Goal: Task Accomplishment & Management: Use online tool/utility

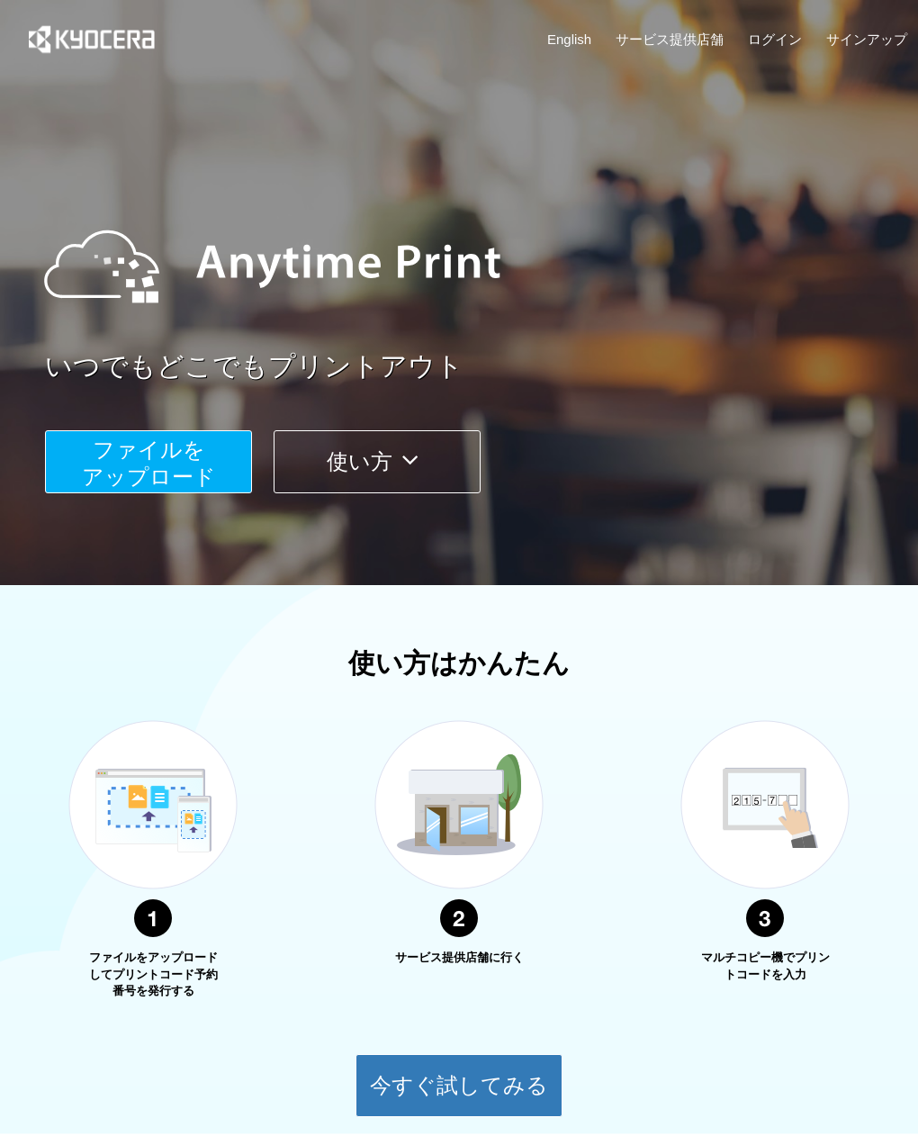
click at [212, 455] on button "ファイルを ​​アップロード" at bounding box center [148, 461] width 207 height 63
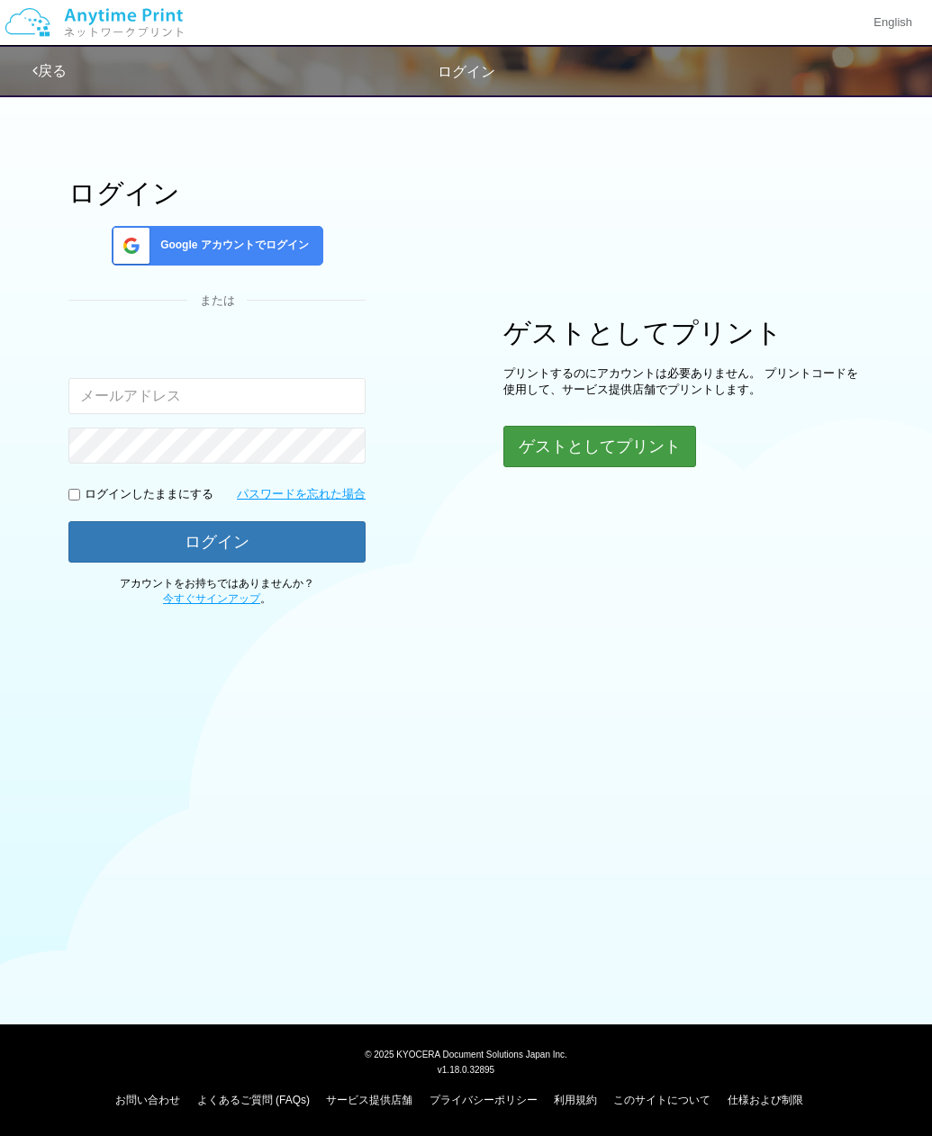
click at [542, 454] on button "ゲストとしてプリント" at bounding box center [599, 446] width 193 height 41
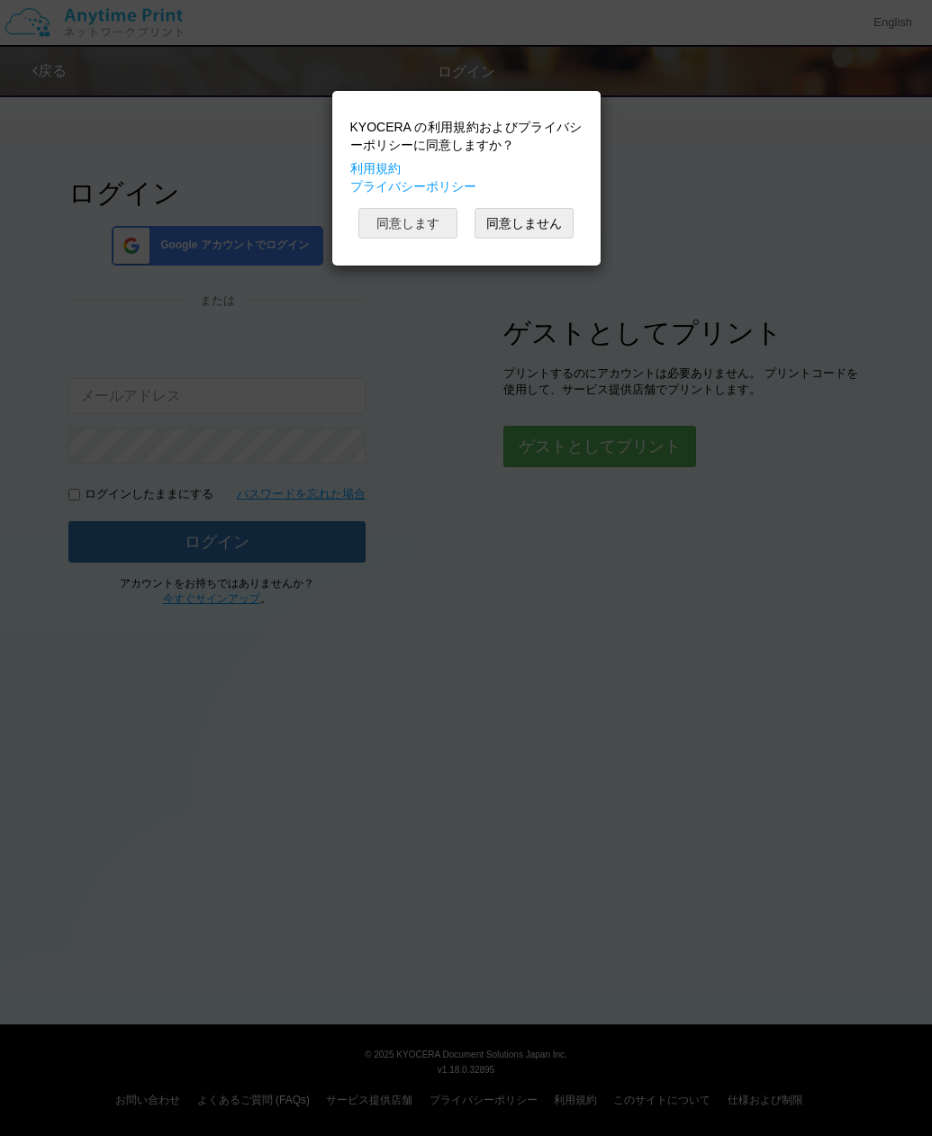
click at [398, 221] on button "同意します" at bounding box center [407, 223] width 99 height 31
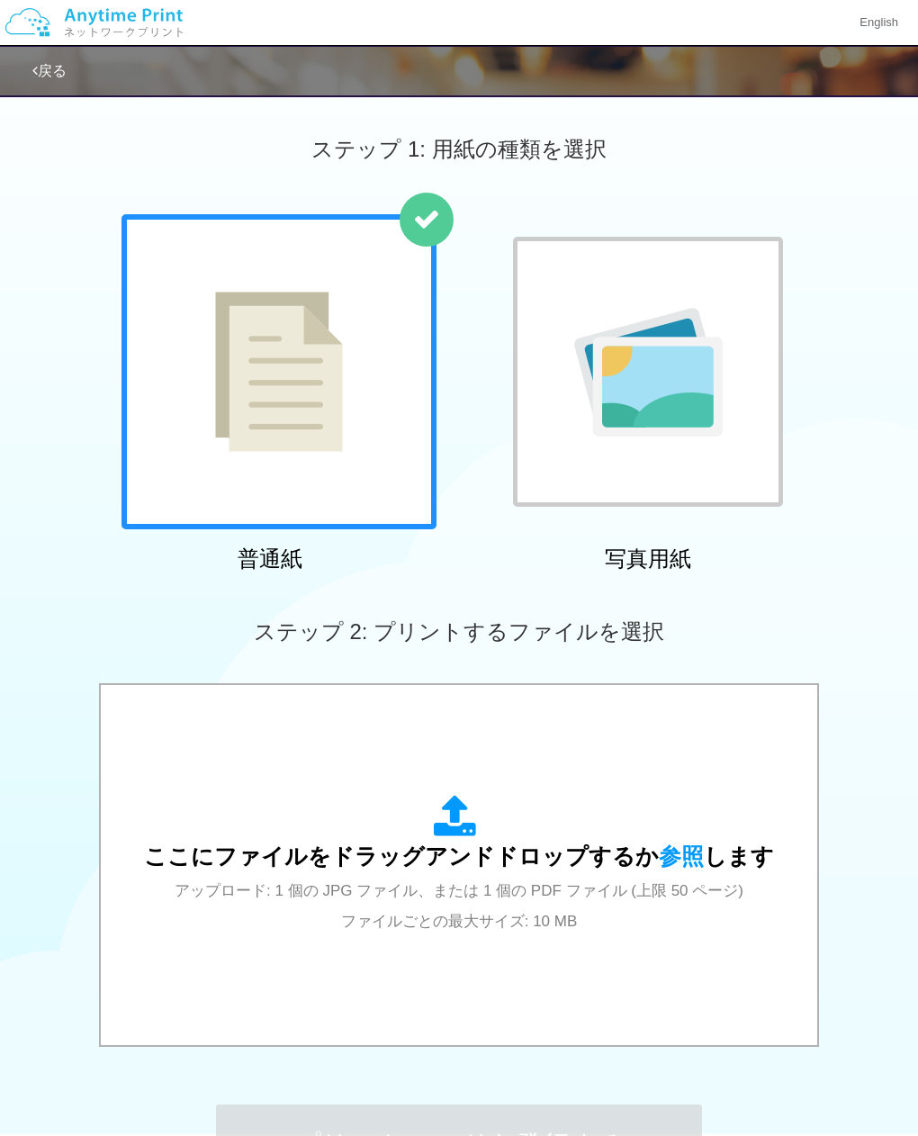
click at [374, 316] on div at bounding box center [279, 371] width 315 height 315
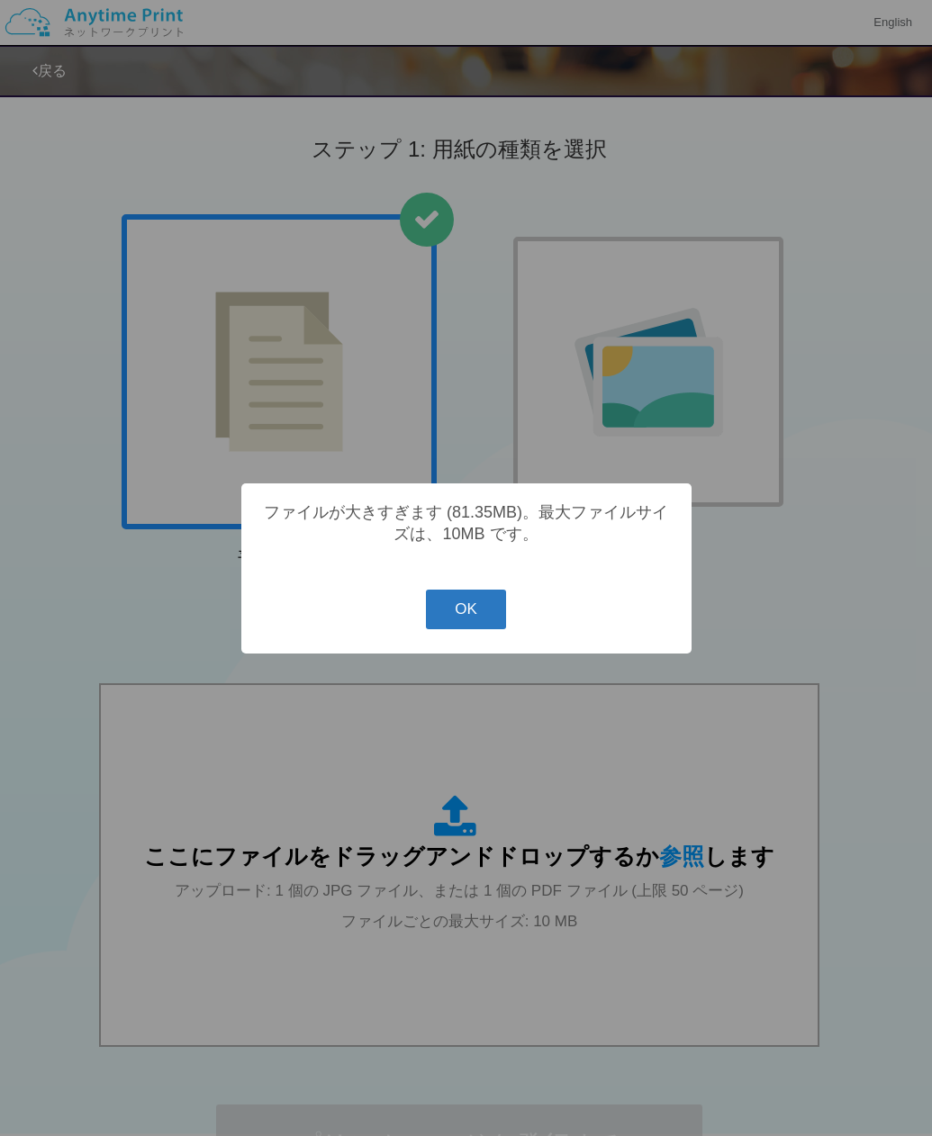
click at [461, 615] on button "OK" at bounding box center [466, 610] width 80 height 40
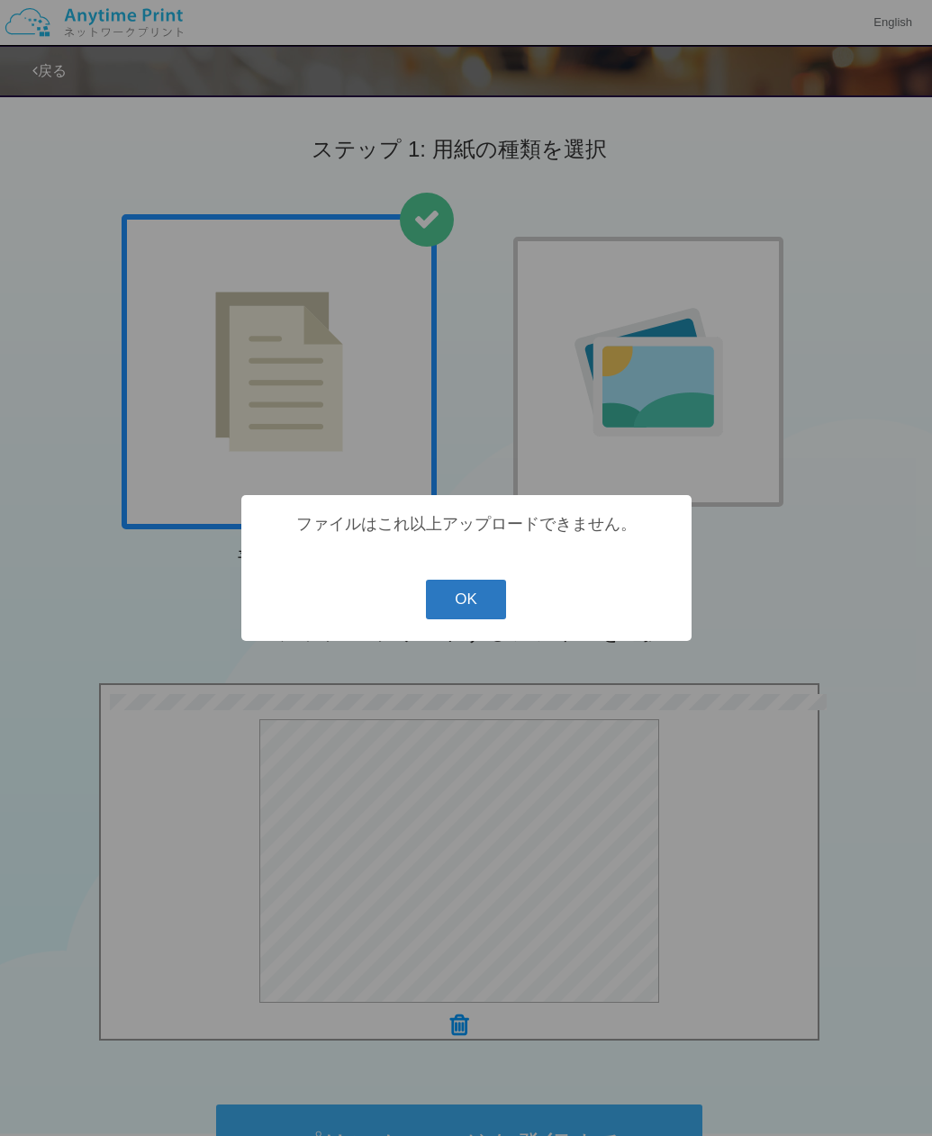
click at [435, 596] on button "OK" at bounding box center [466, 600] width 80 height 40
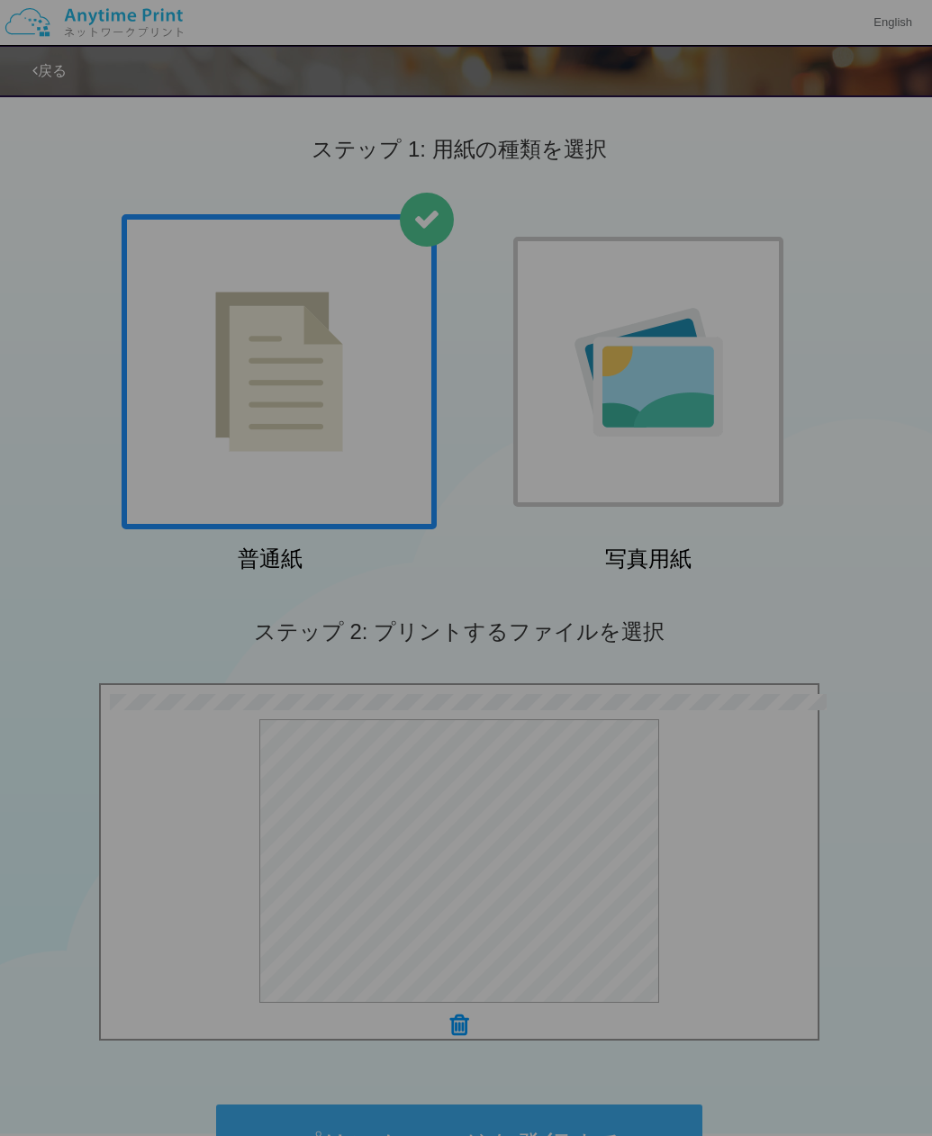
click at [458, 594] on button "OK" at bounding box center [466, 584] width 40 height 20
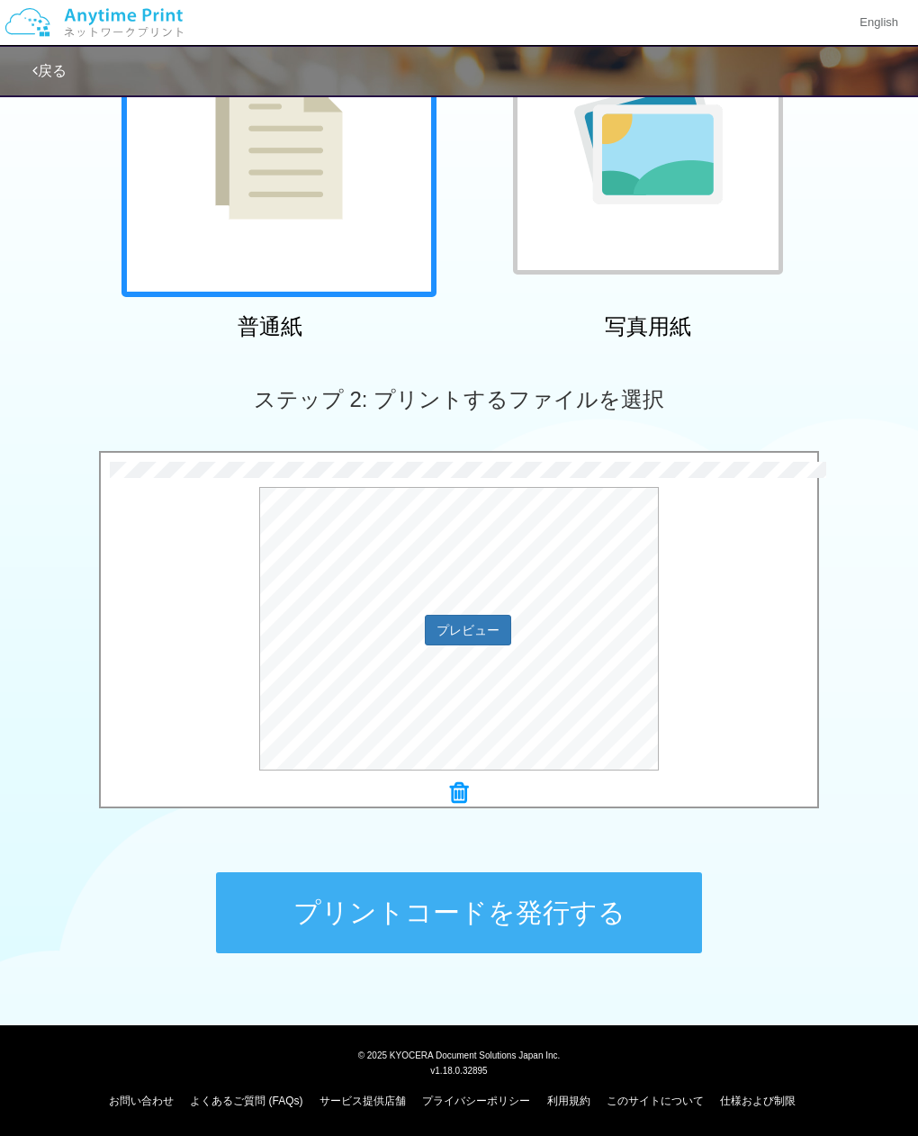
scroll to position [221, 0]
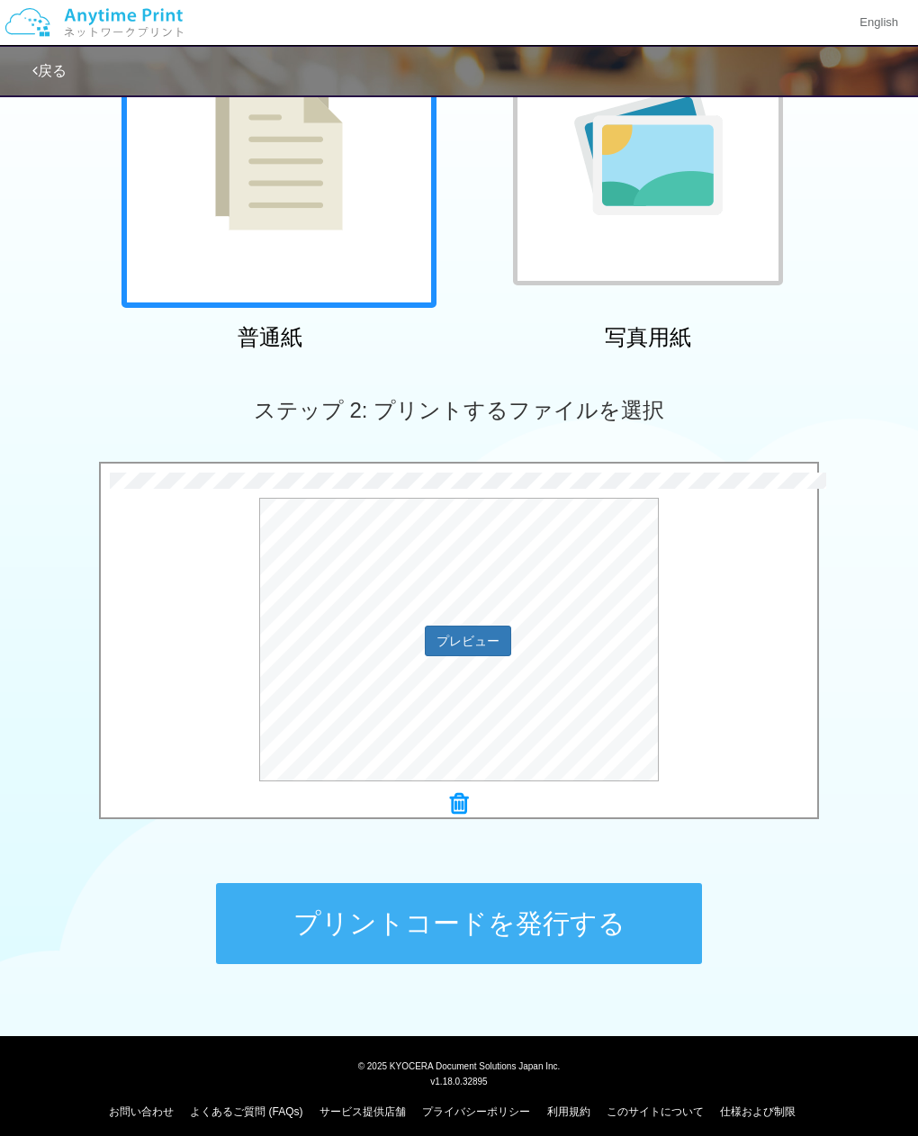
click at [725, 660] on div "プレビュー" at bounding box center [459, 640] width 717 height 284
click at [439, 643] on button "プレビュー" at bounding box center [468, 641] width 86 height 31
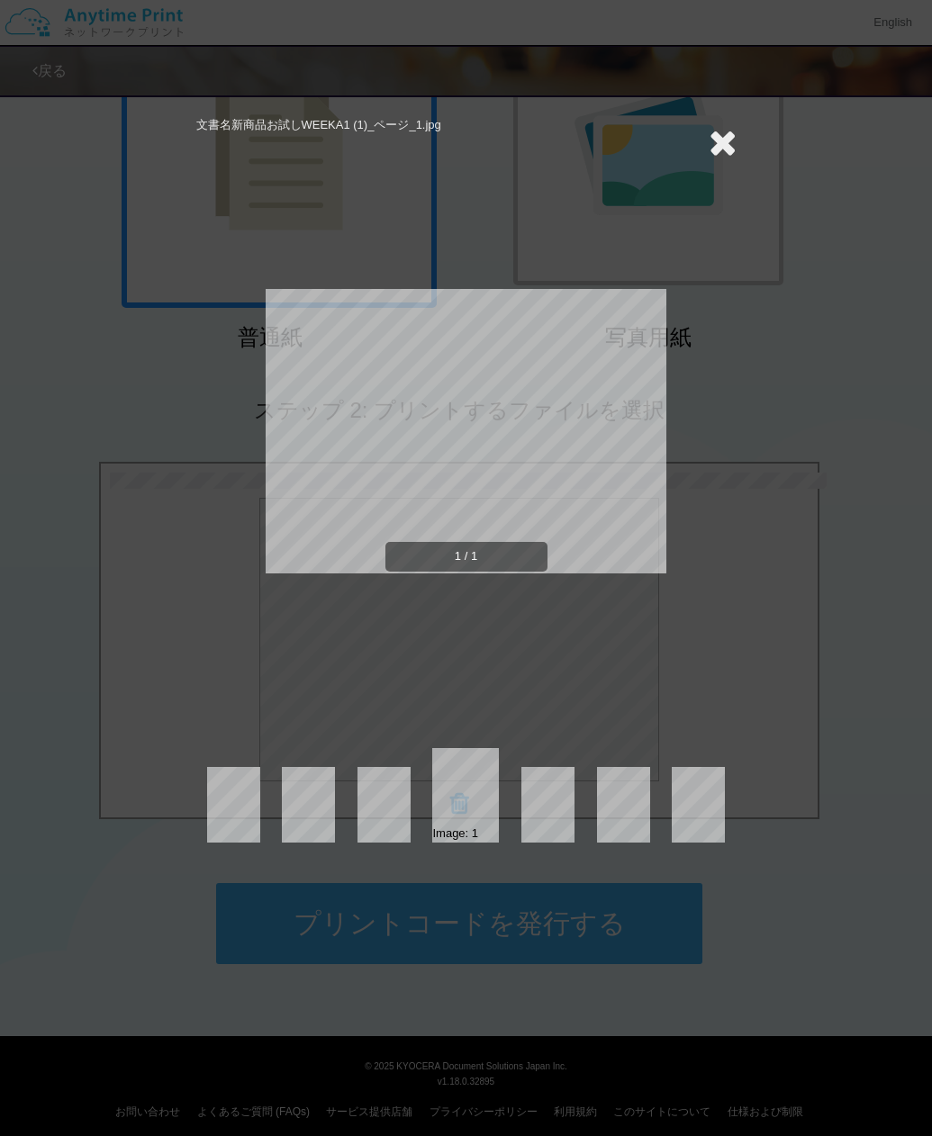
click at [726, 143] on icon at bounding box center [722, 142] width 28 height 36
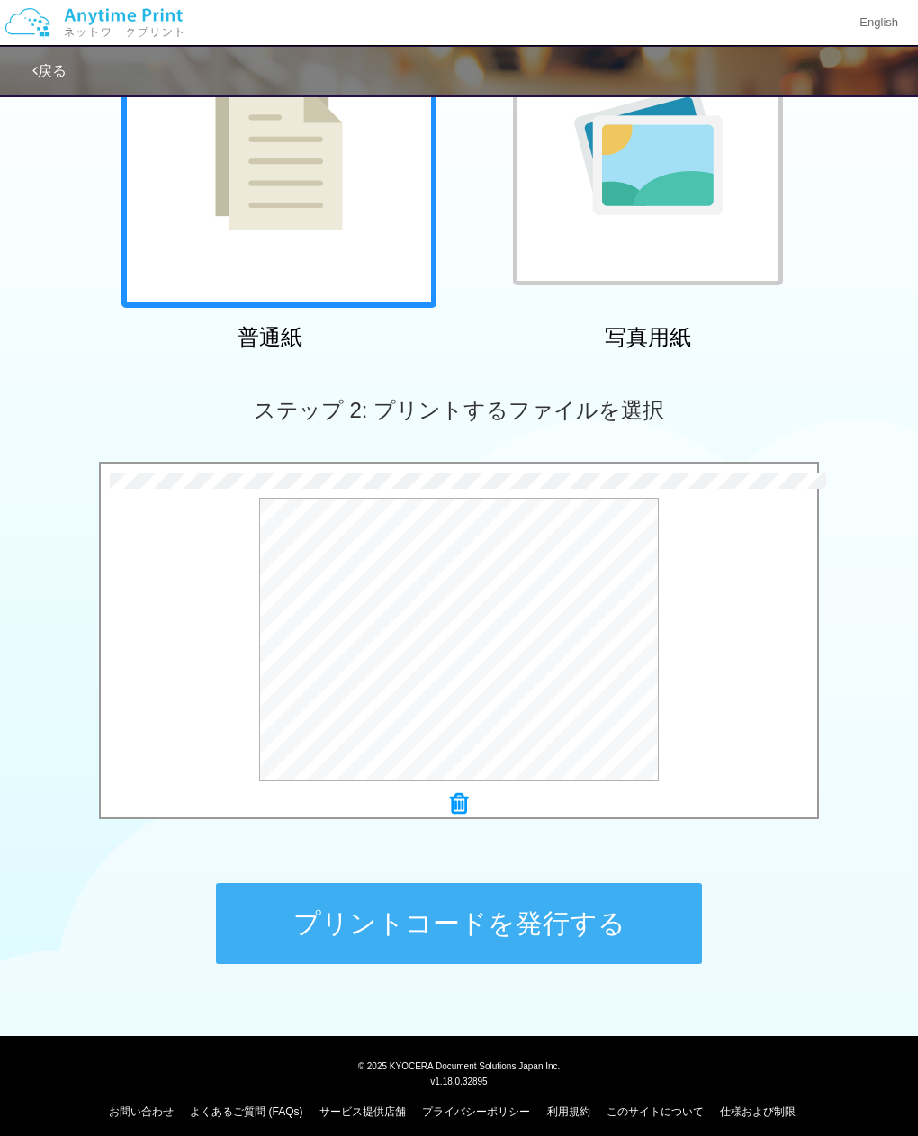
click at [466, 798] on icon at bounding box center [459, 803] width 18 height 23
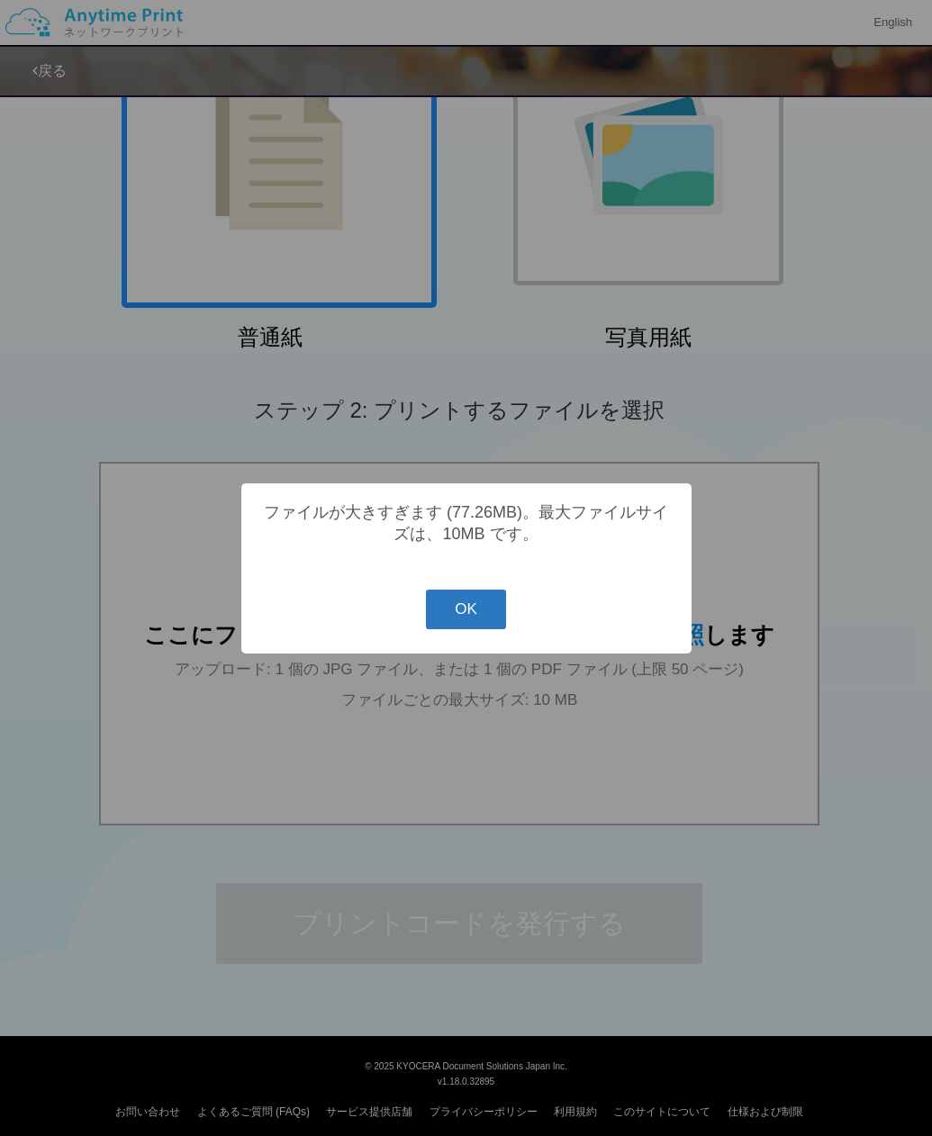
click at [455, 620] on button "OK" at bounding box center [466, 610] width 80 height 40
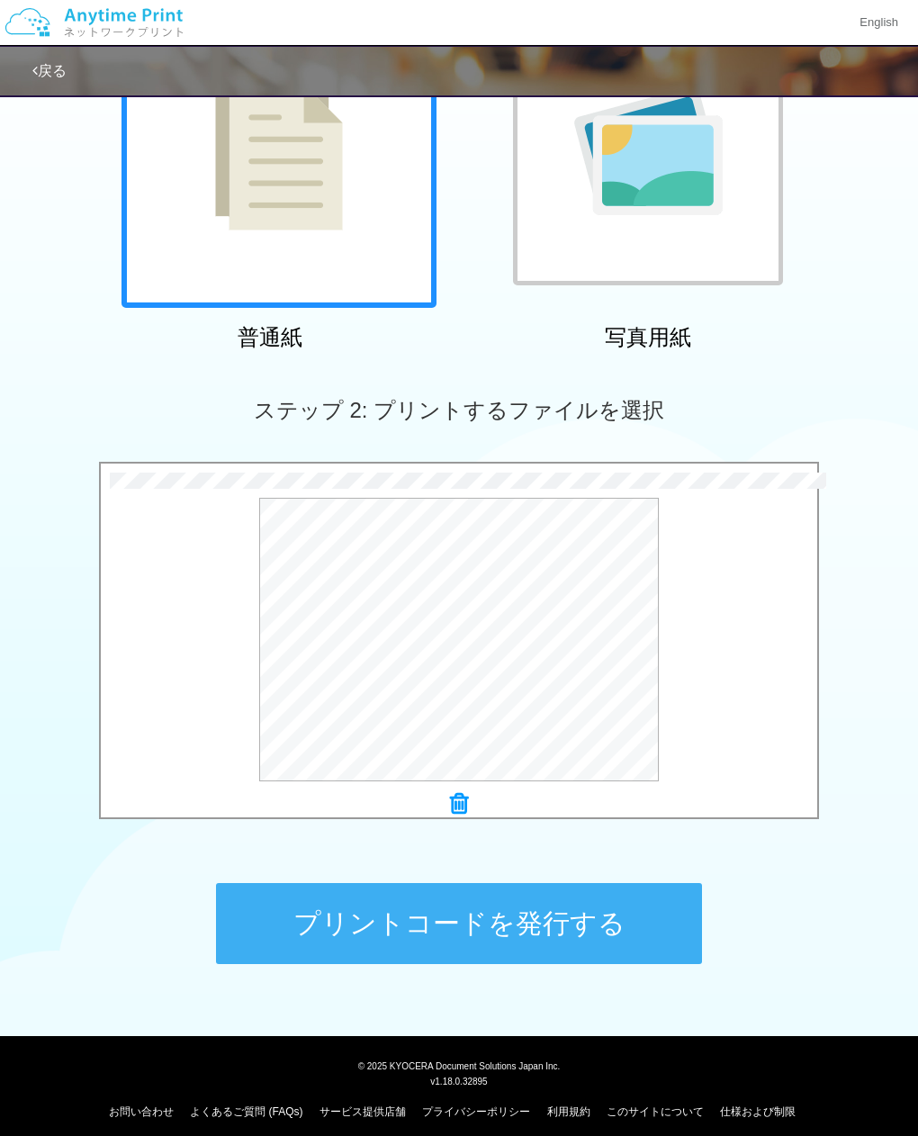
scroll to position [232, 0]
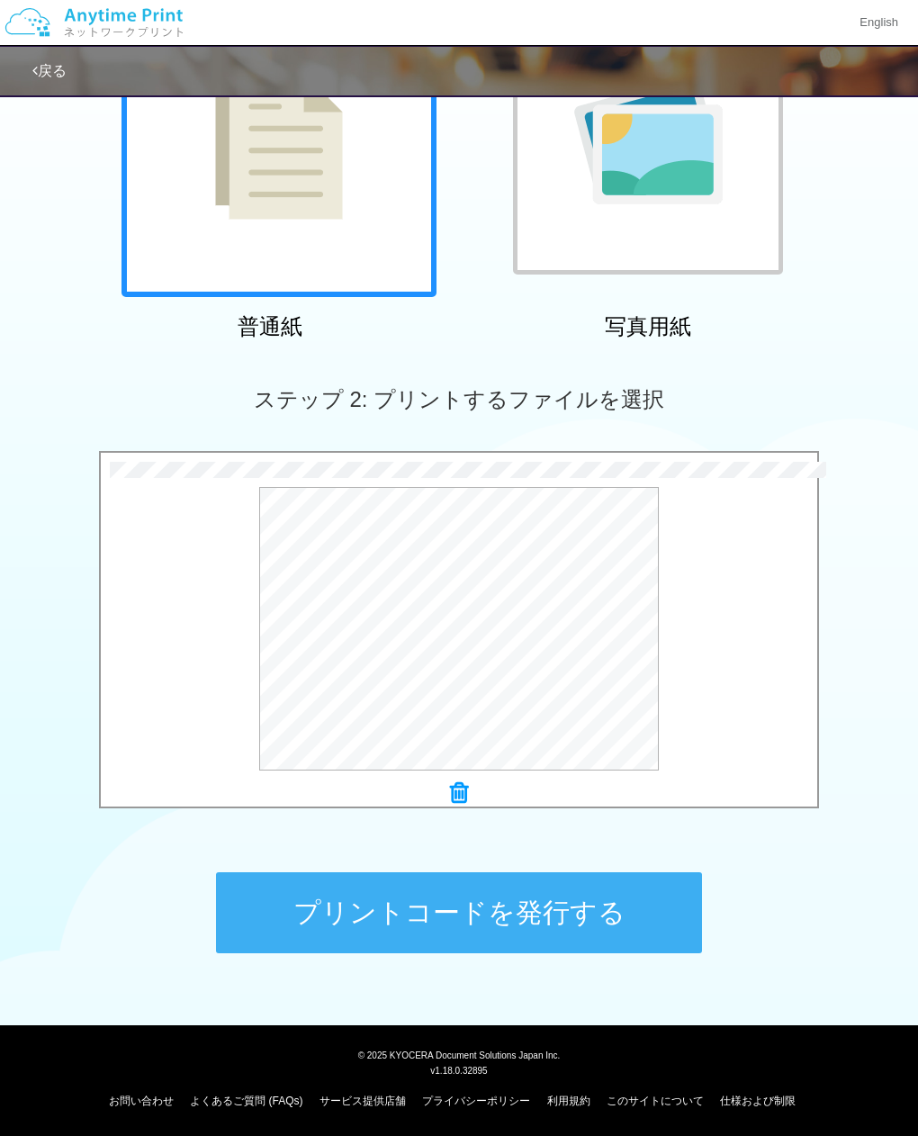
click at [636, 927] on button "プリントコードを発行する" at bounding box center [459, 912] width 486 height 81
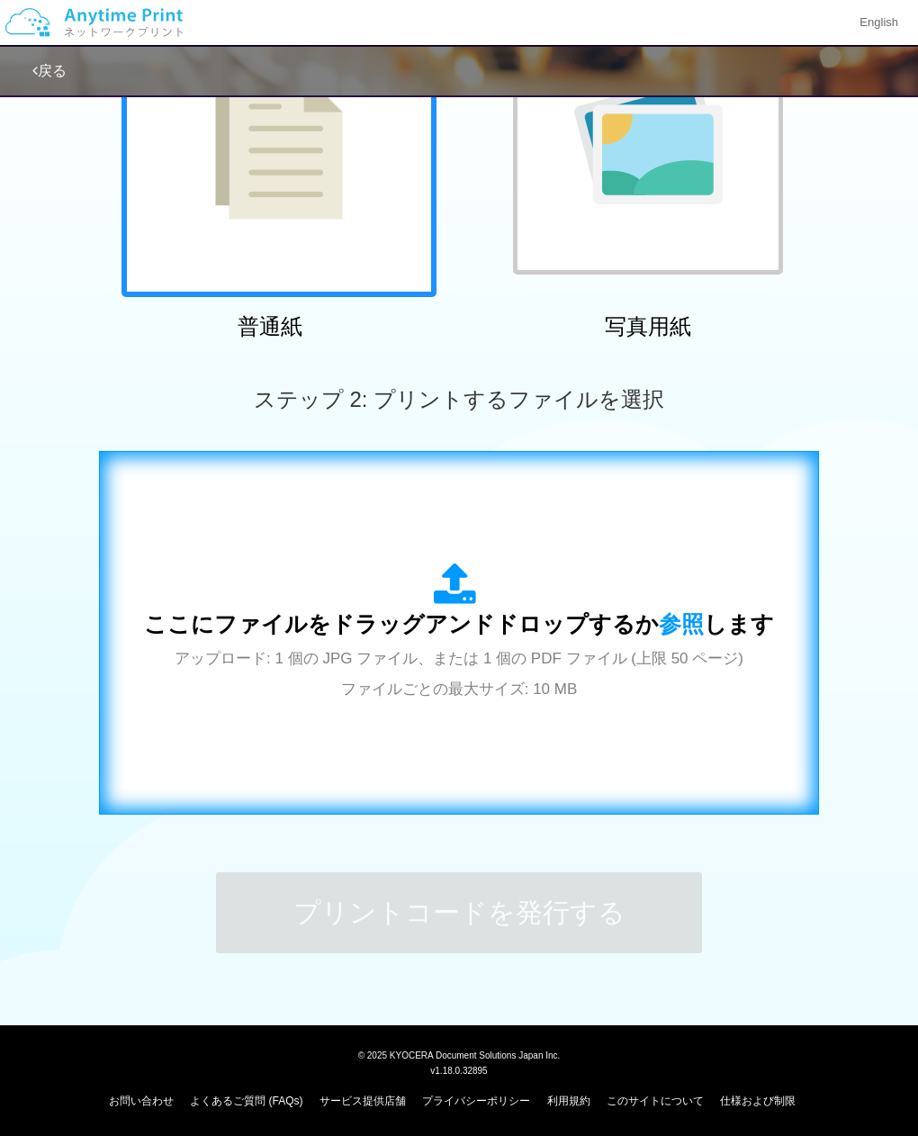
scroll to position [0, 0]
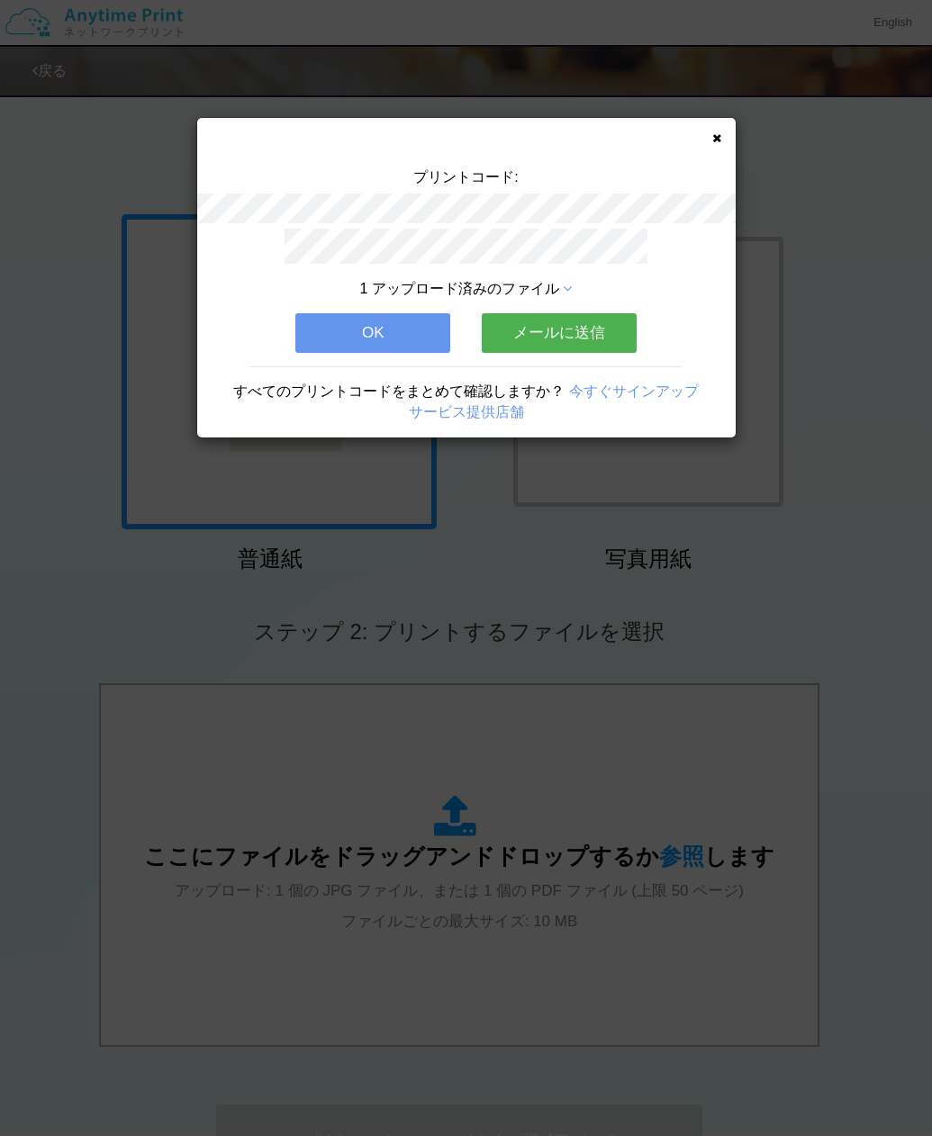
click at [421, 325] on button "OK" at bounding box center [372, 333] width 155 height 40
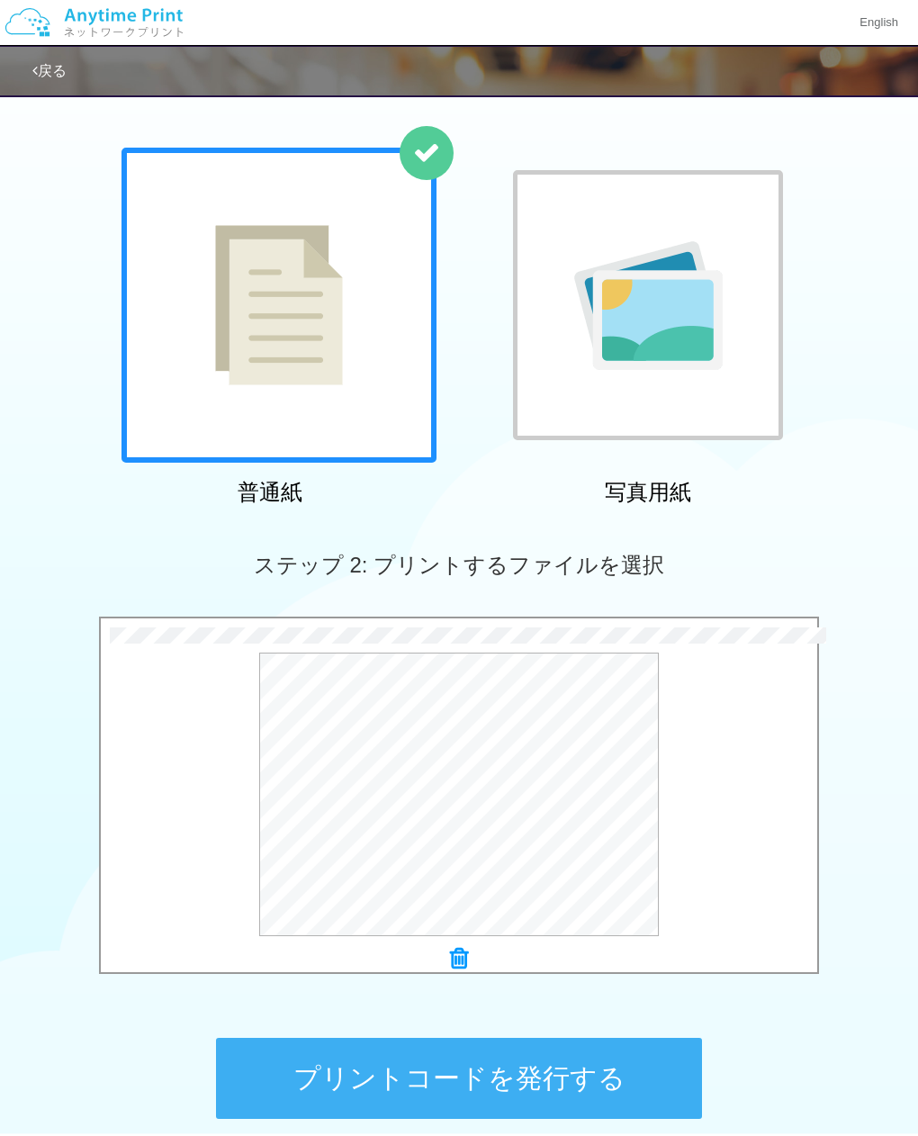
scroll to position [232, 0]
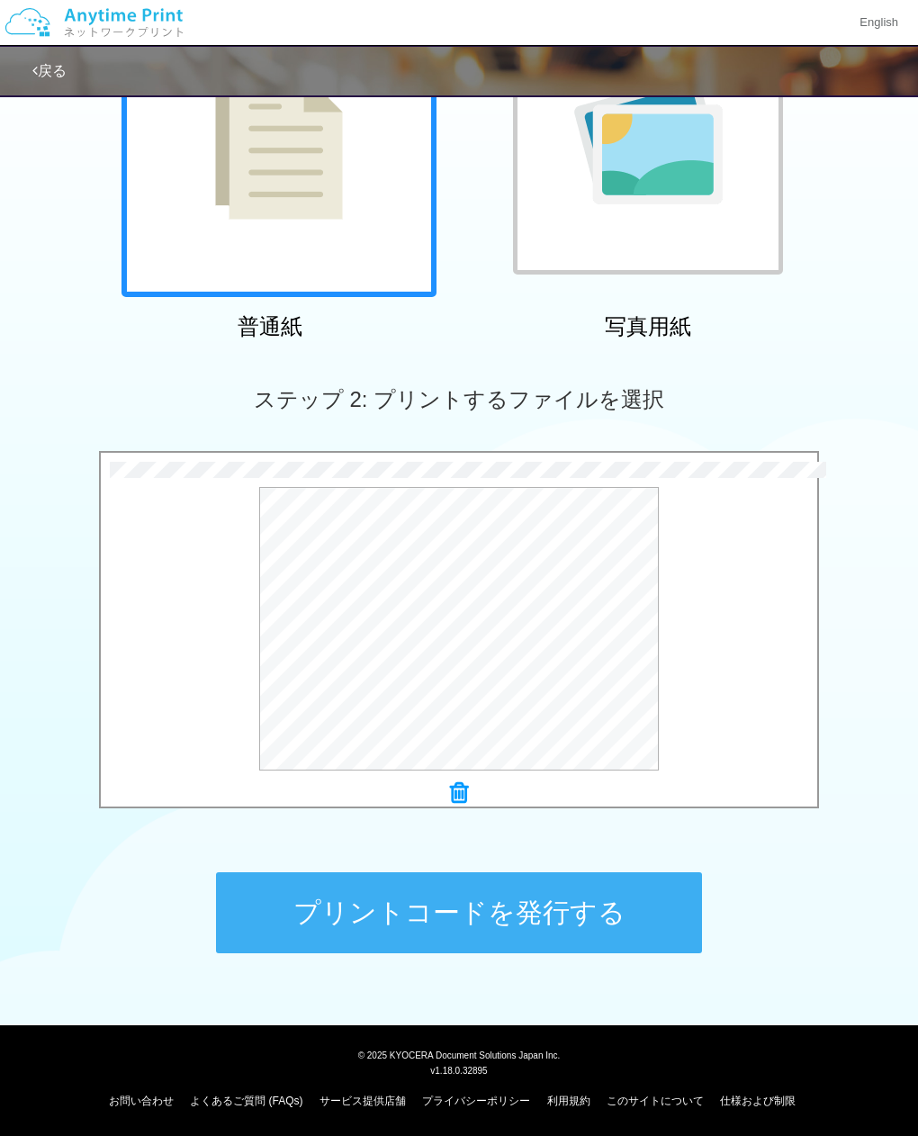
click at [513, 926] on button "プリントコードを発行する" at bounding box center [459, 912] width 486 height 81
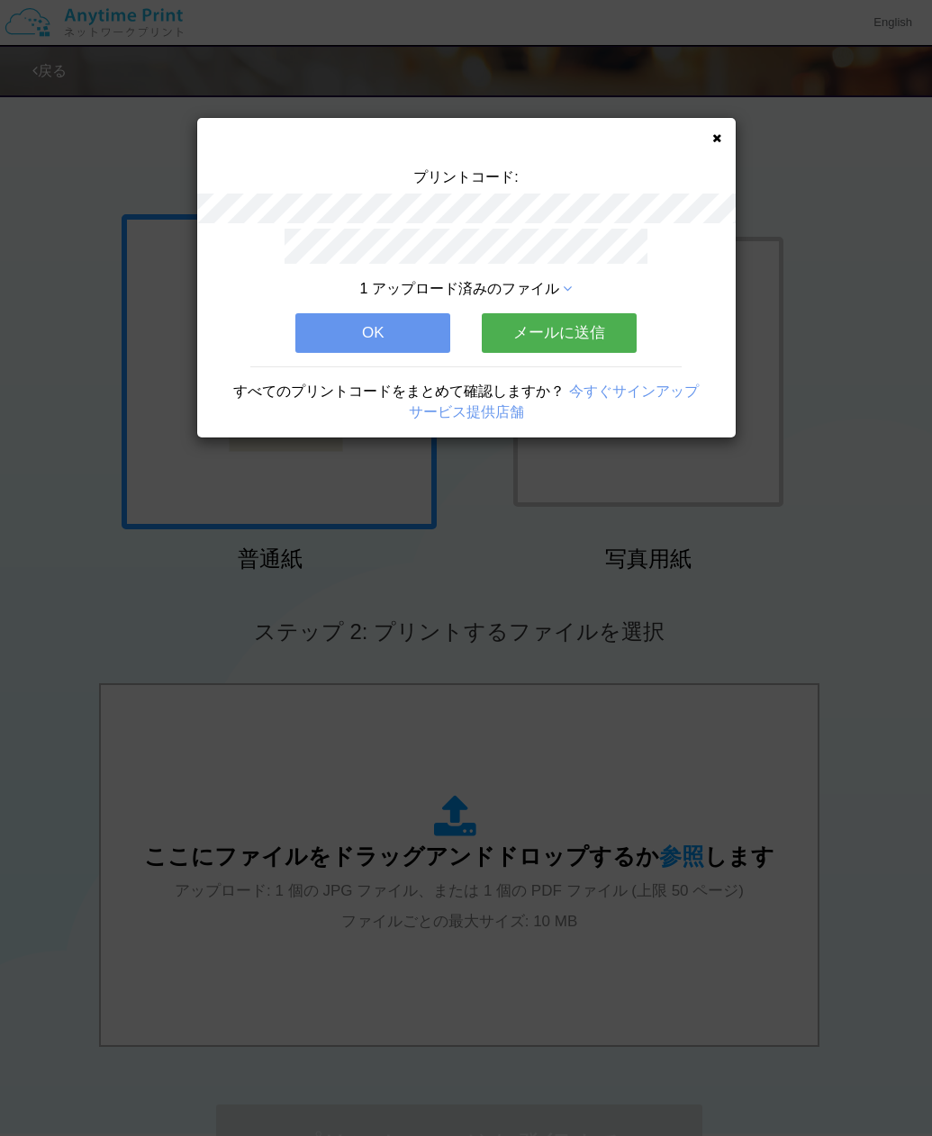
click at [546, 283] on span "1 アップロード済みのファイル" at bounding box center [459, 288] width 199 height 15
click at [572, 291] on icon at bounding box center [567, 289] width 9 height 14
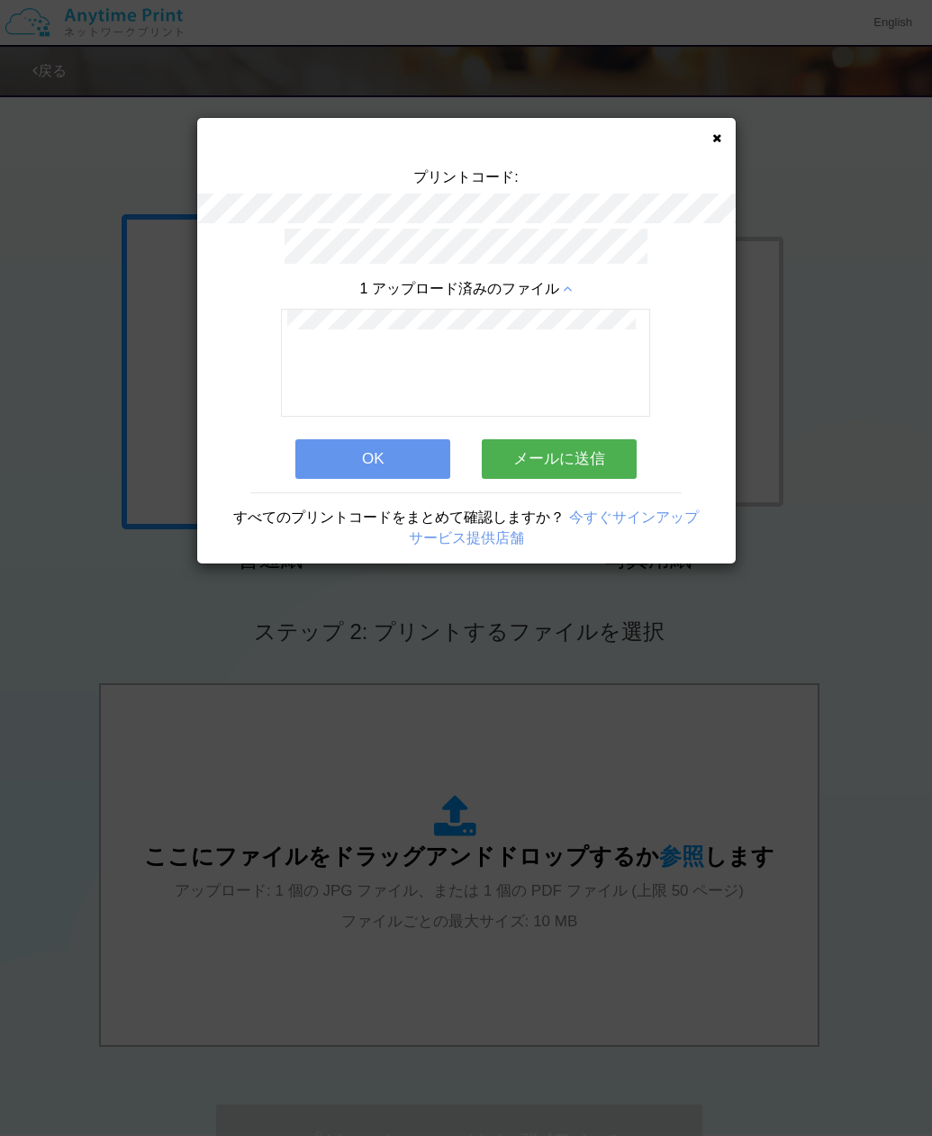
click at [719, 138] on icon at bounding box center [716, 138] width 9 height 12
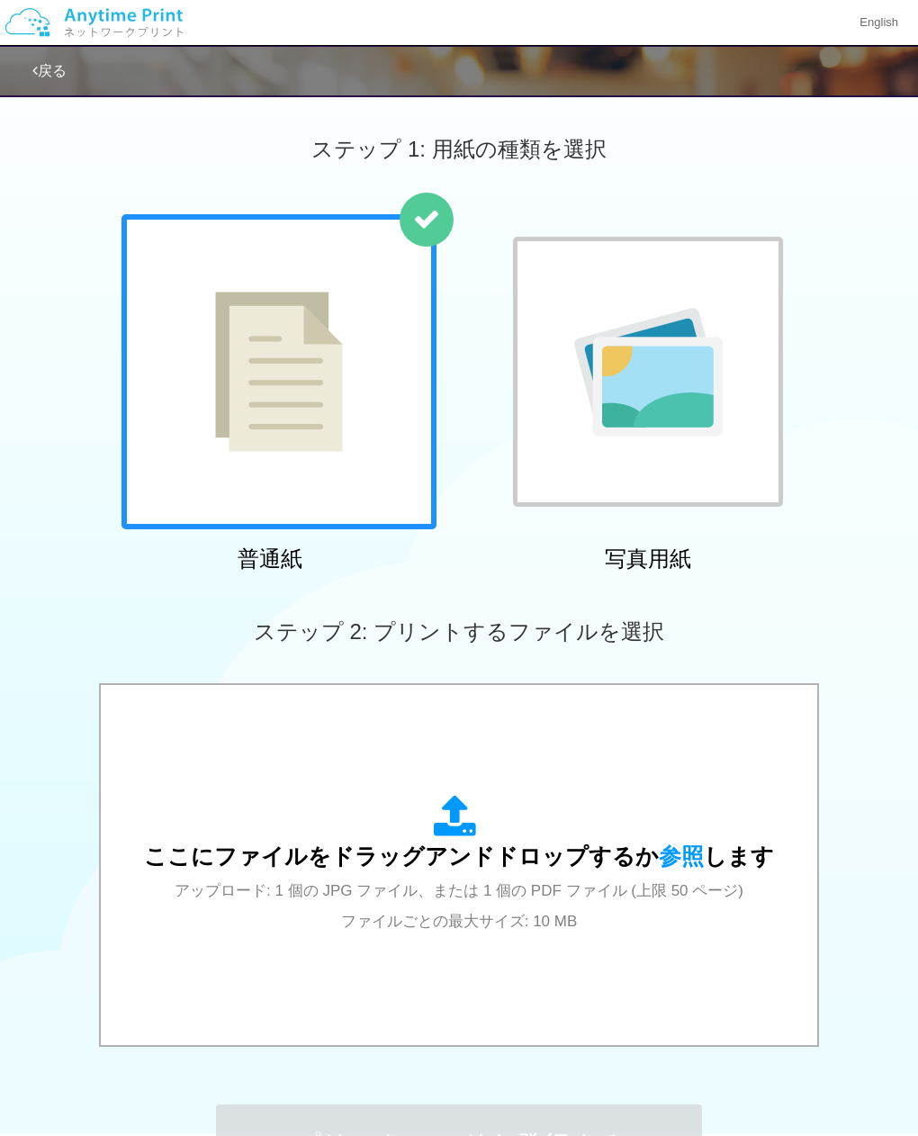
click at [54, 69] on link "戻る" at bounding box center [49, 70] width 34 height 15
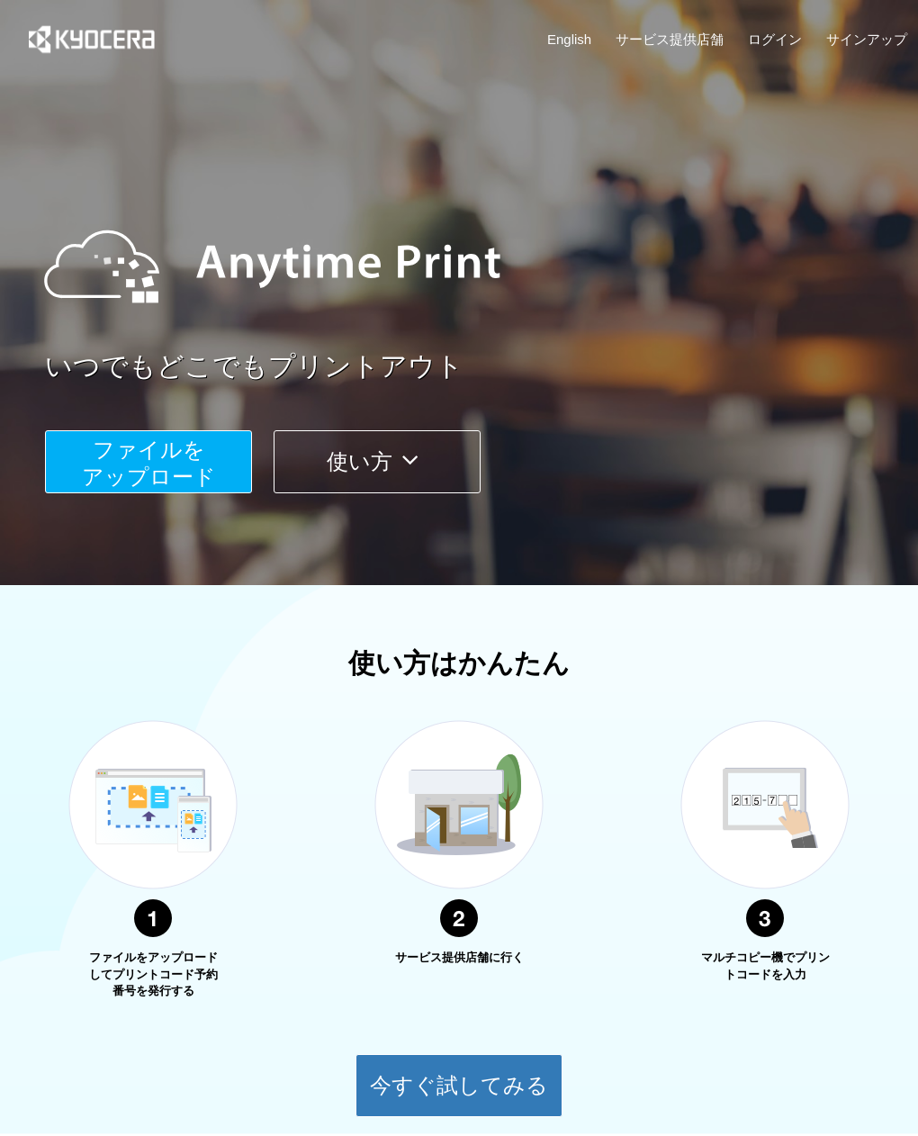
click at [192, 447] on span "ファイルを ​​アップロード" at bounding box center [149, 462] width 134 height 51
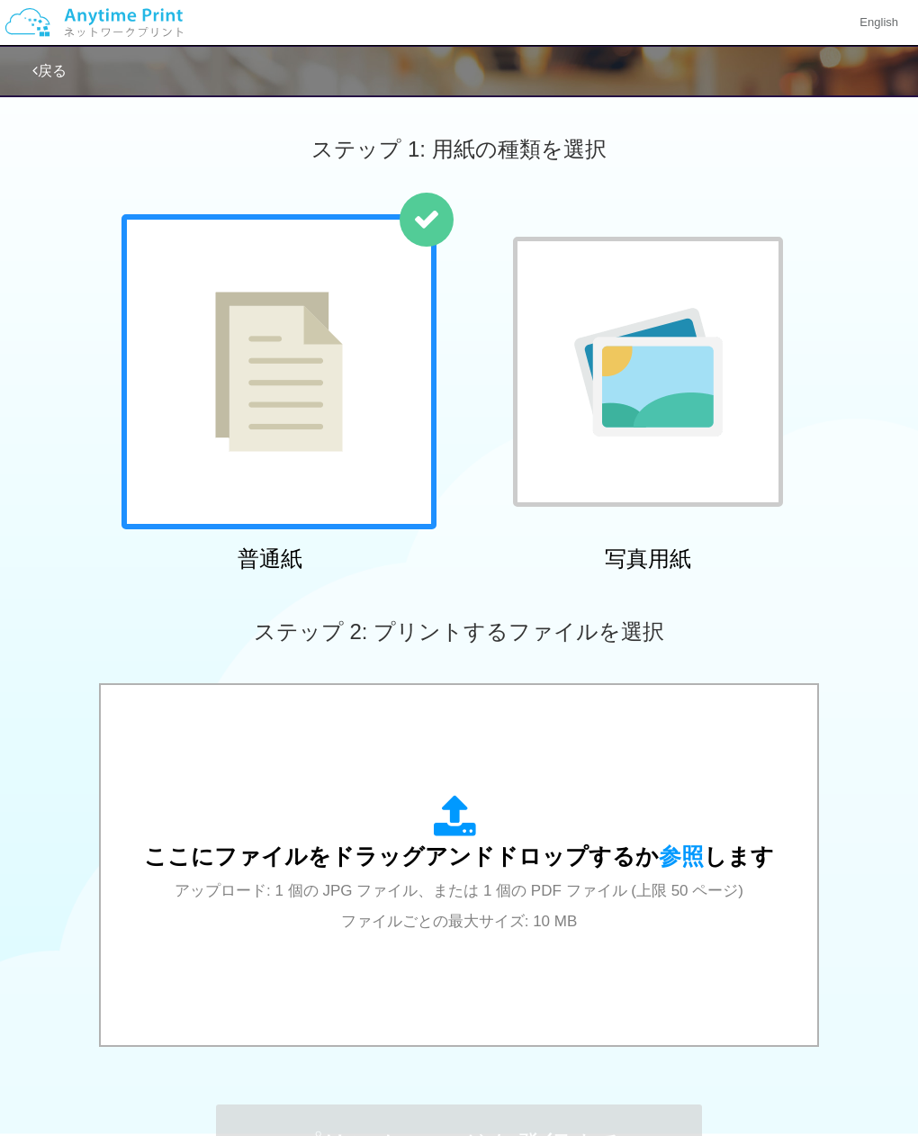
scroll to position [232, 0]
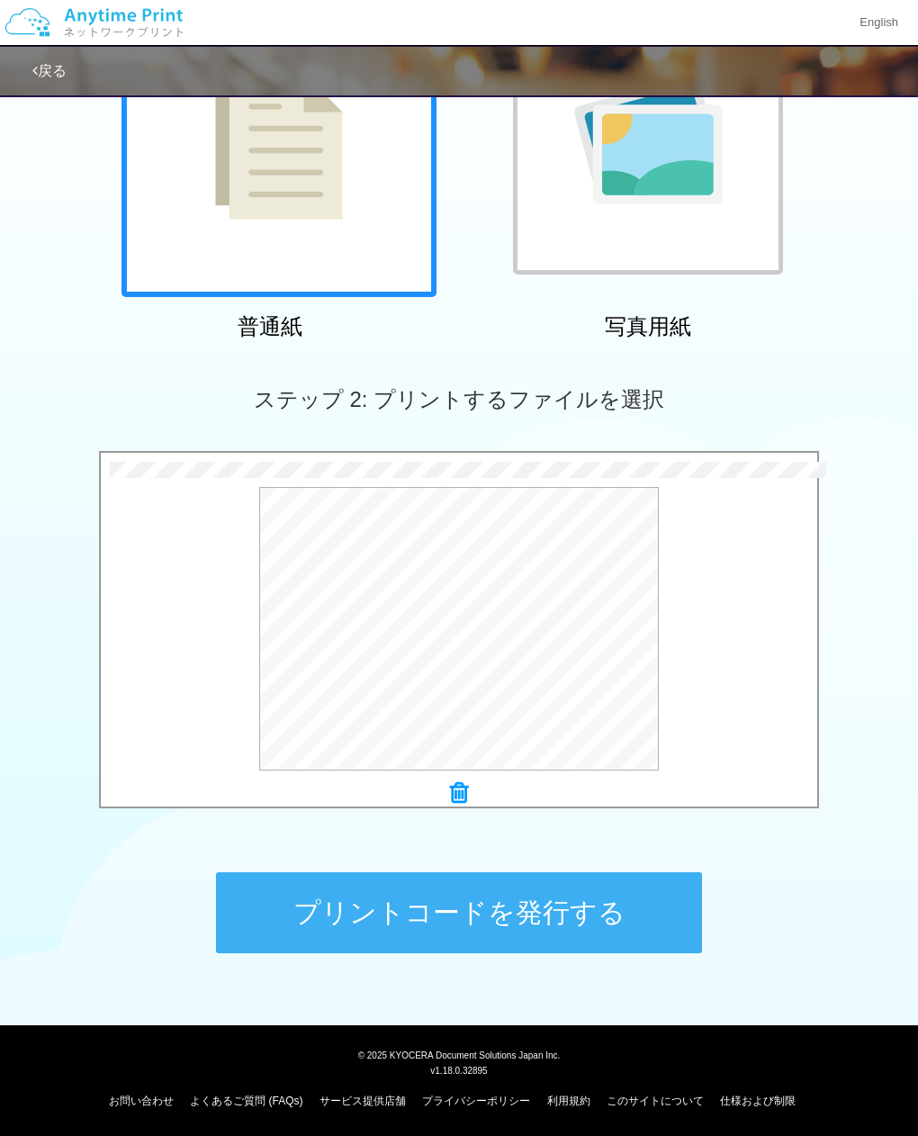
click at [562, 893] on button "プリントコードを発行する" at bounding box center [459, 912] width 486 height 81
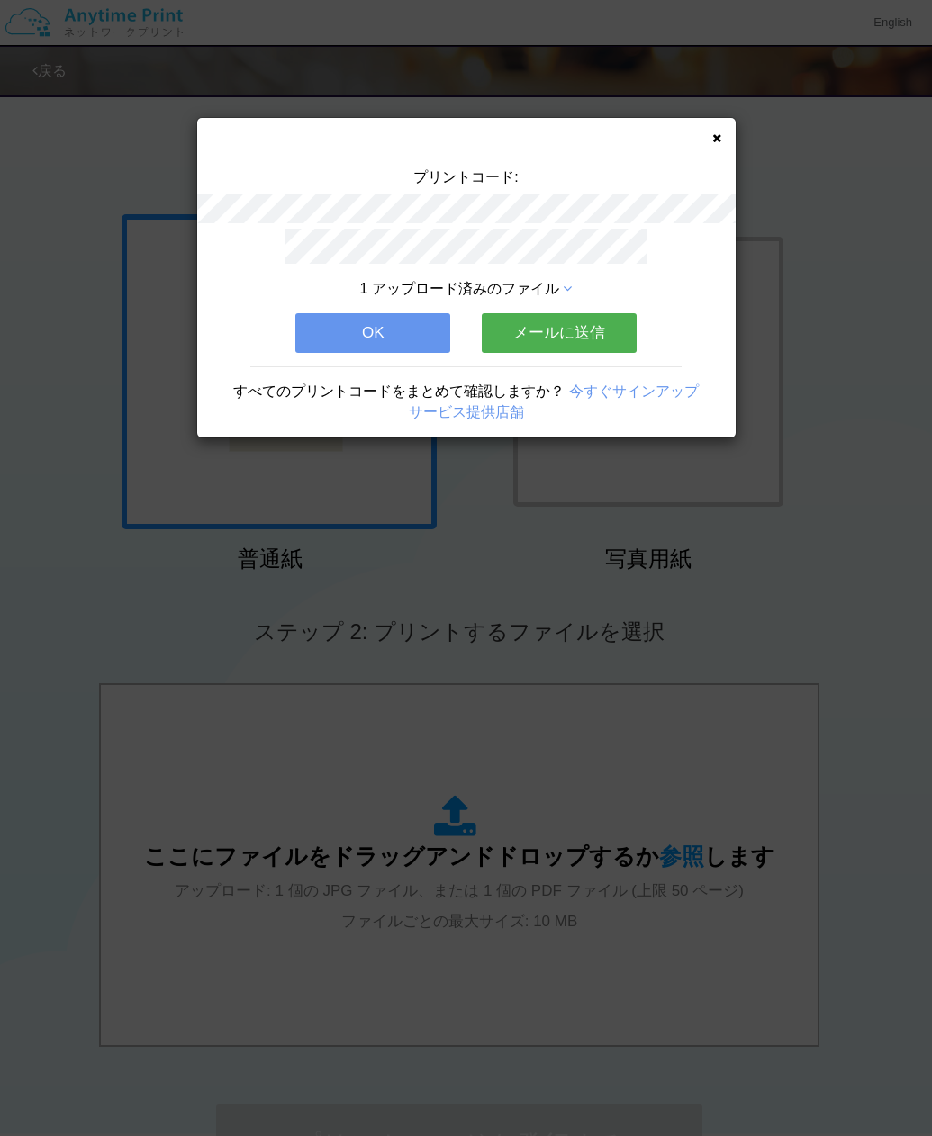
click at [418, 335] on button "OK" at bounding box center [372, 333] width 155 height 40
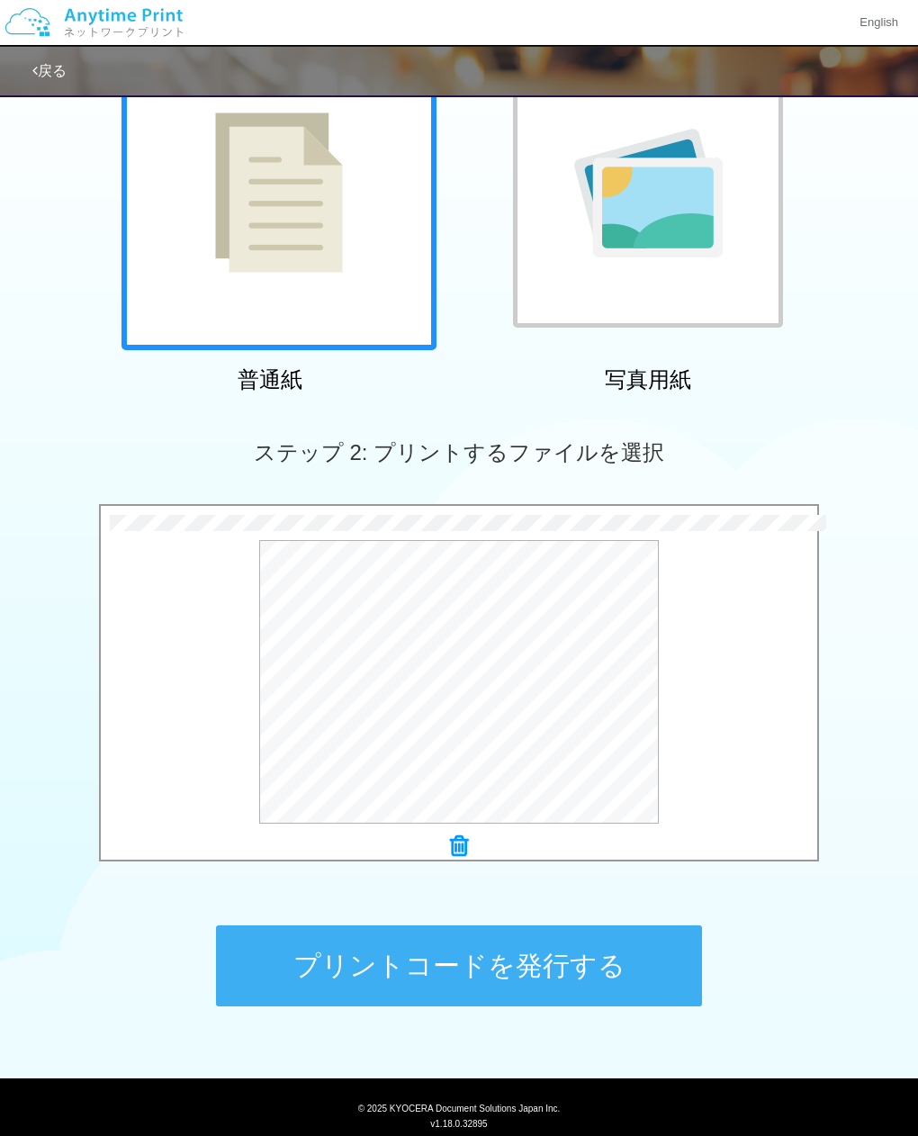
scroll to position [232, 0]
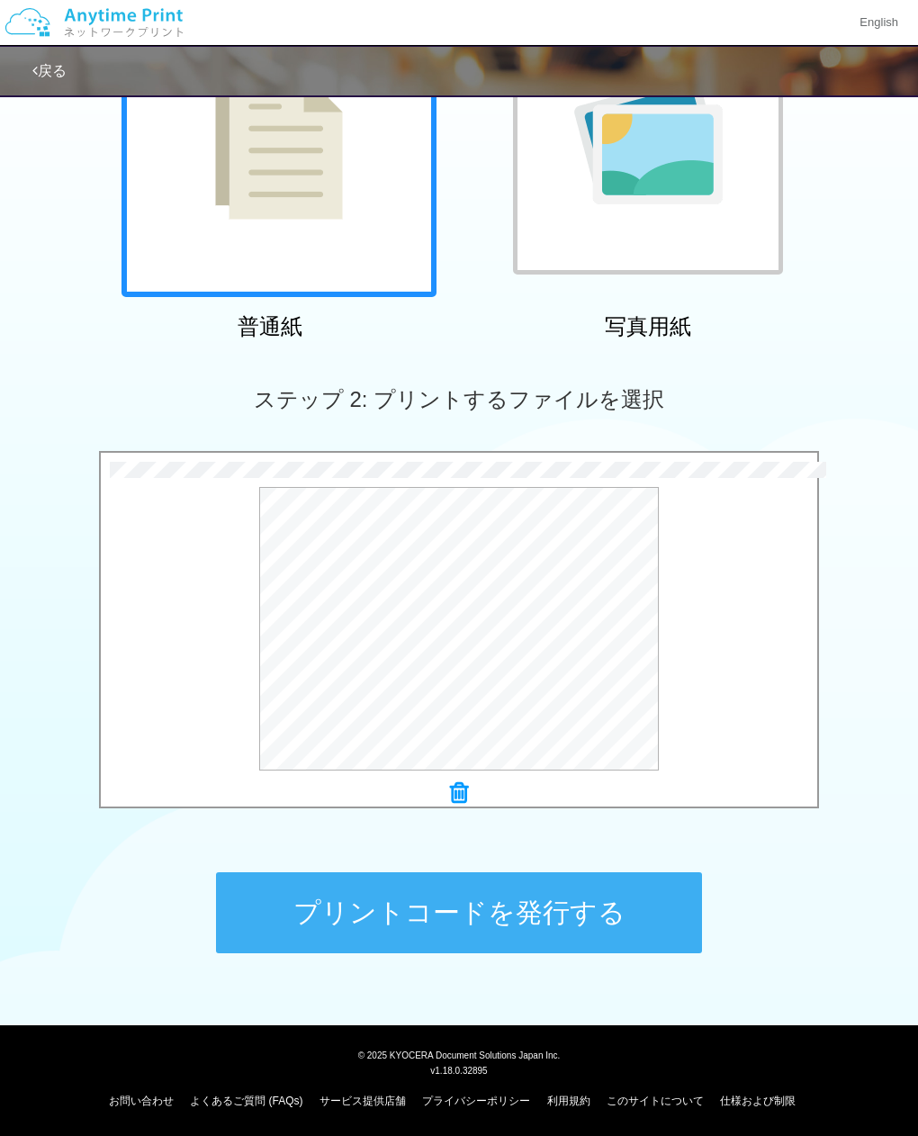
click at [607, 915] on button "プリントコードを発行する" at bounding box center [459, 912] width 486 height 81
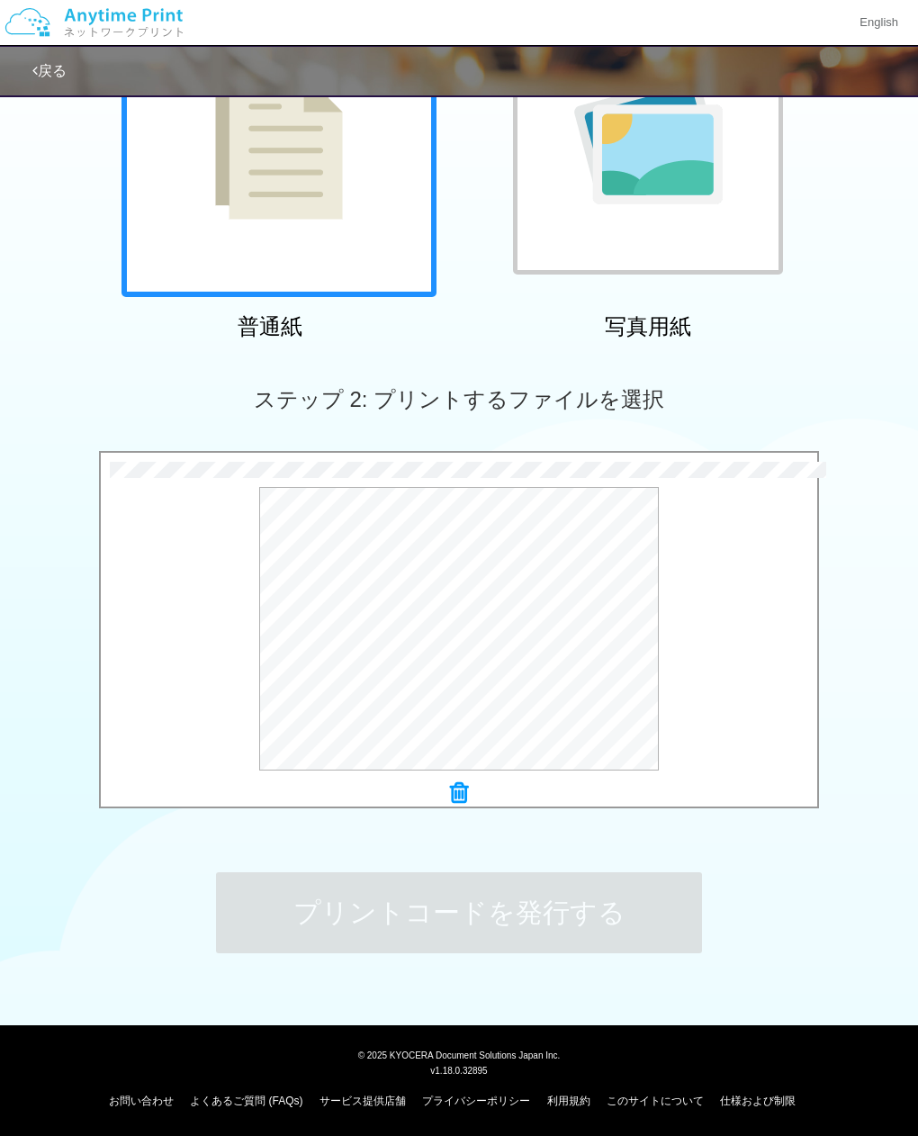
scroll to position [0, 0]
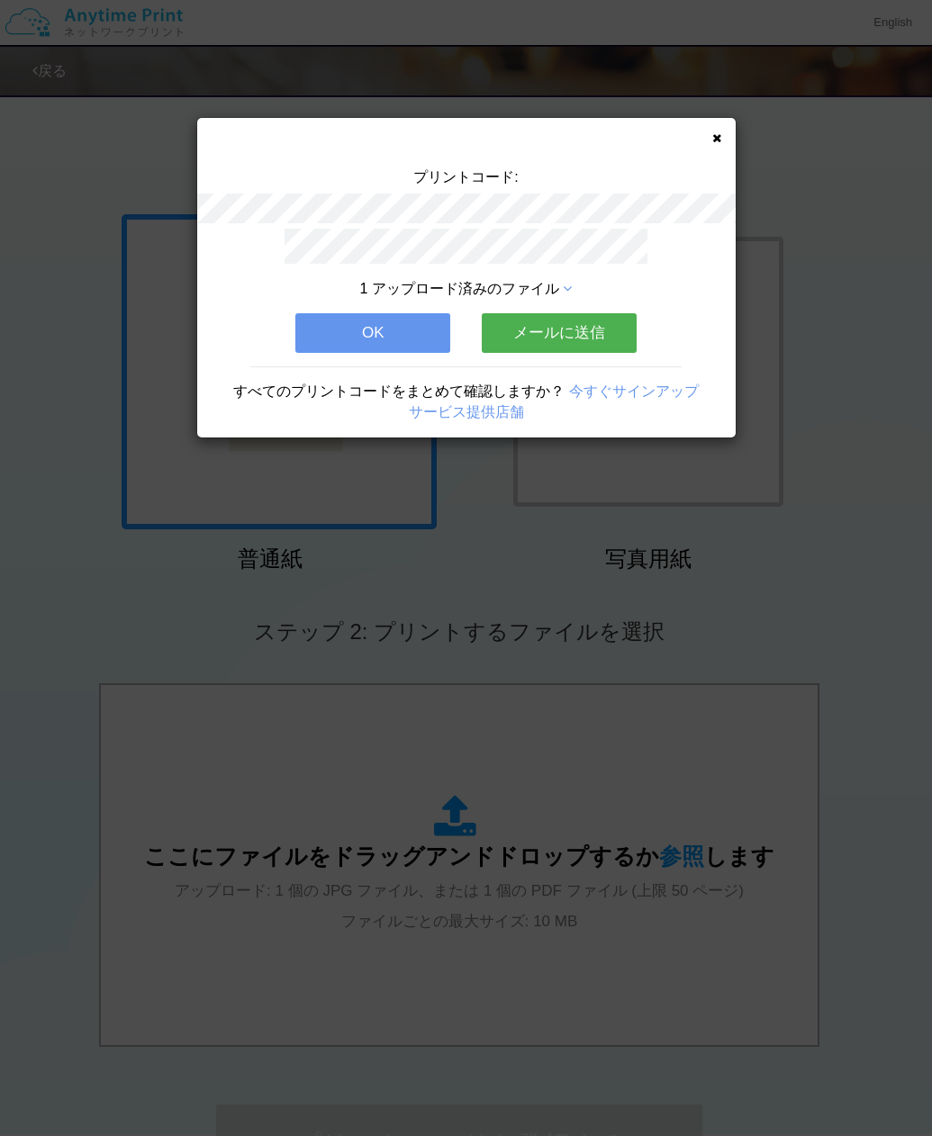
click at [392, 328] on button "OK" at bounding box center [372, 333] width 155 height 40
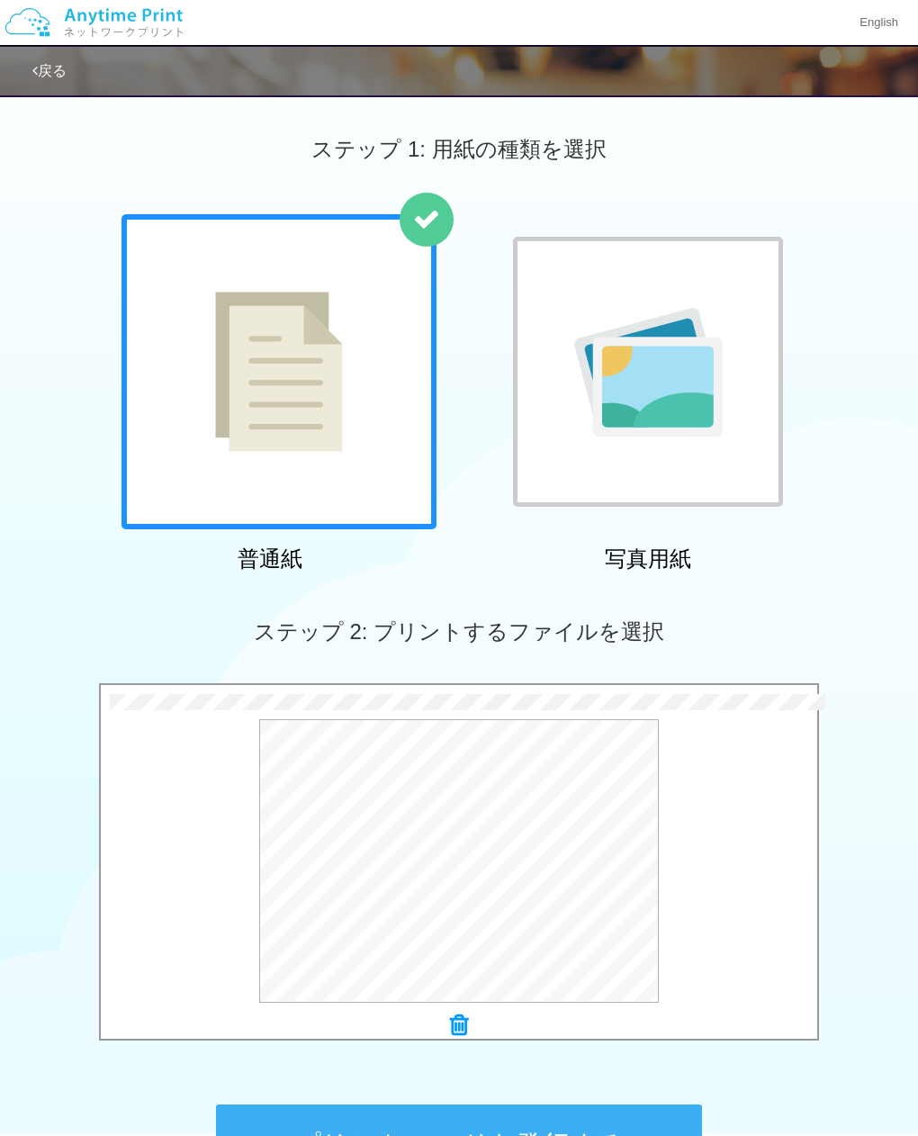
scroll to position [232, 0]
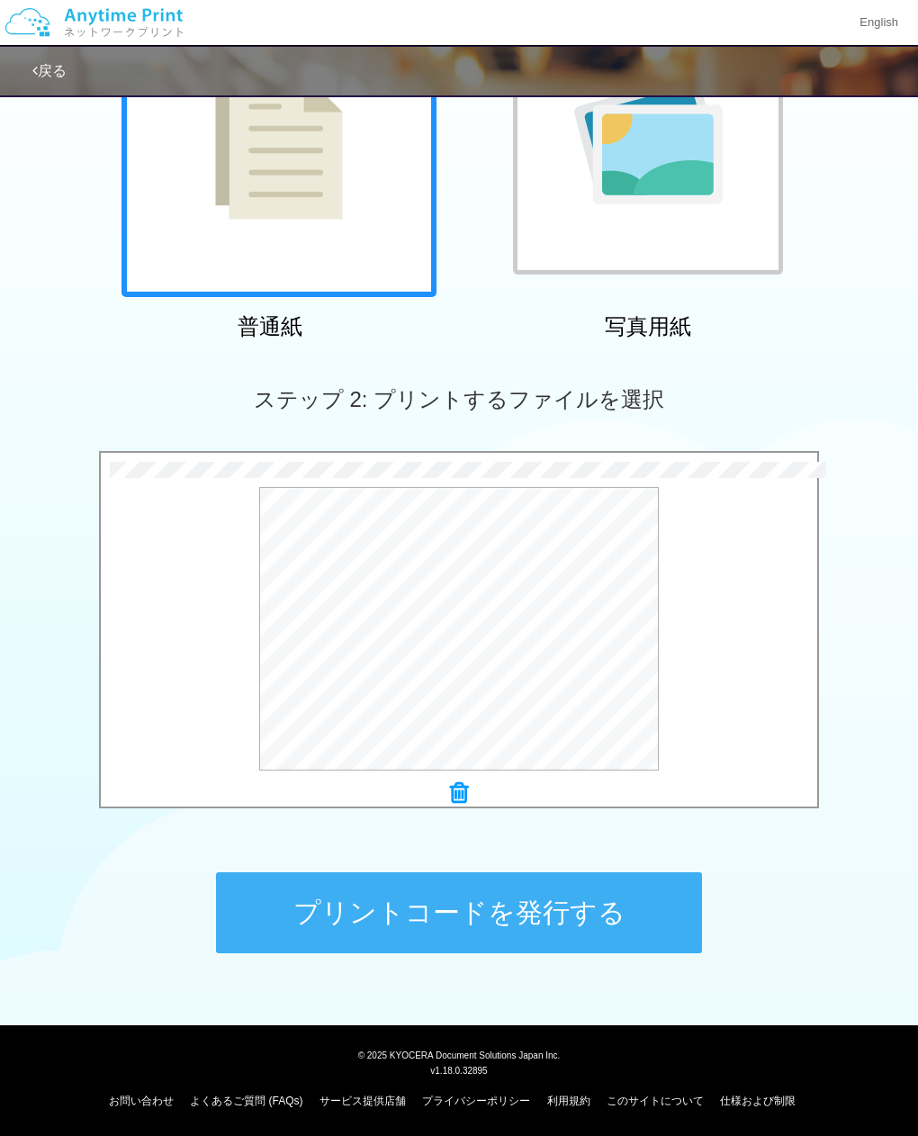
click at [495, 915] on button "プリントコードを発行する" at bounding box center [459, 912] width 486 height 81
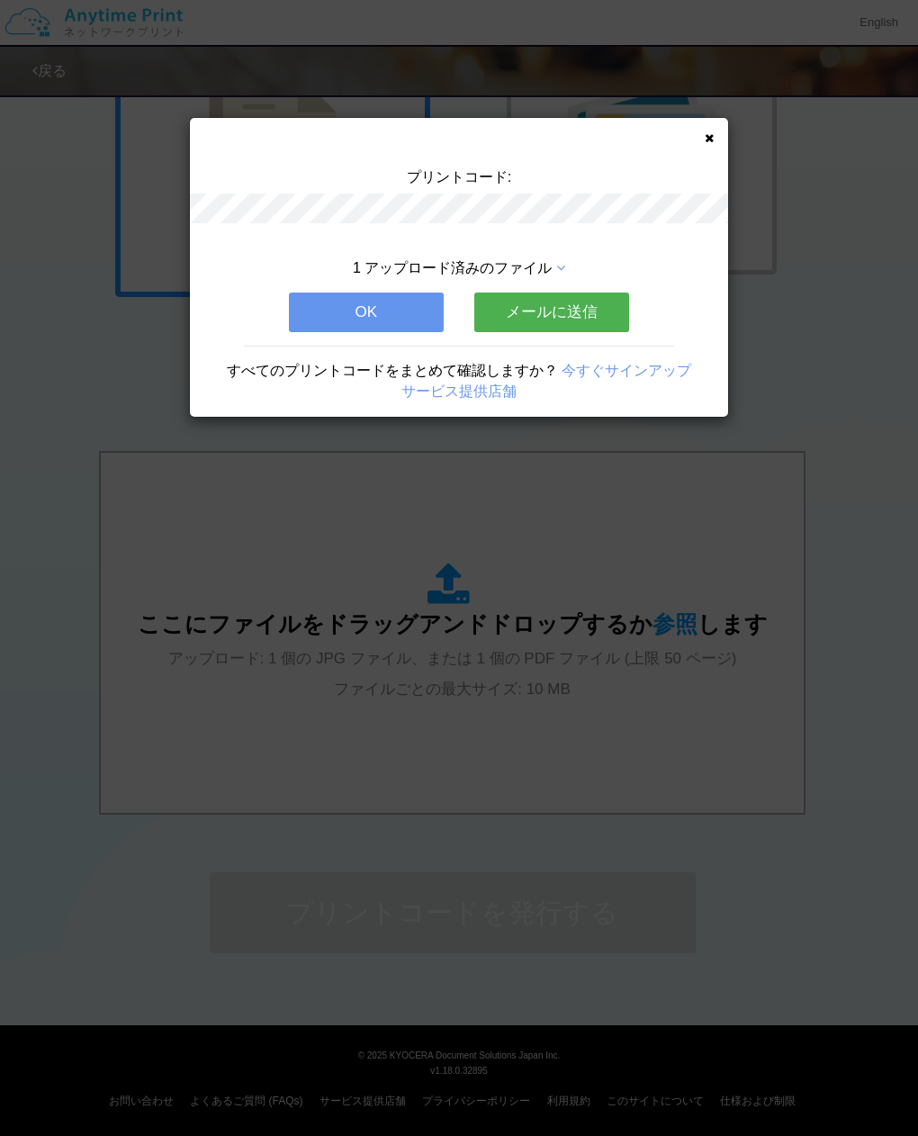
scroll to position [0, 0]
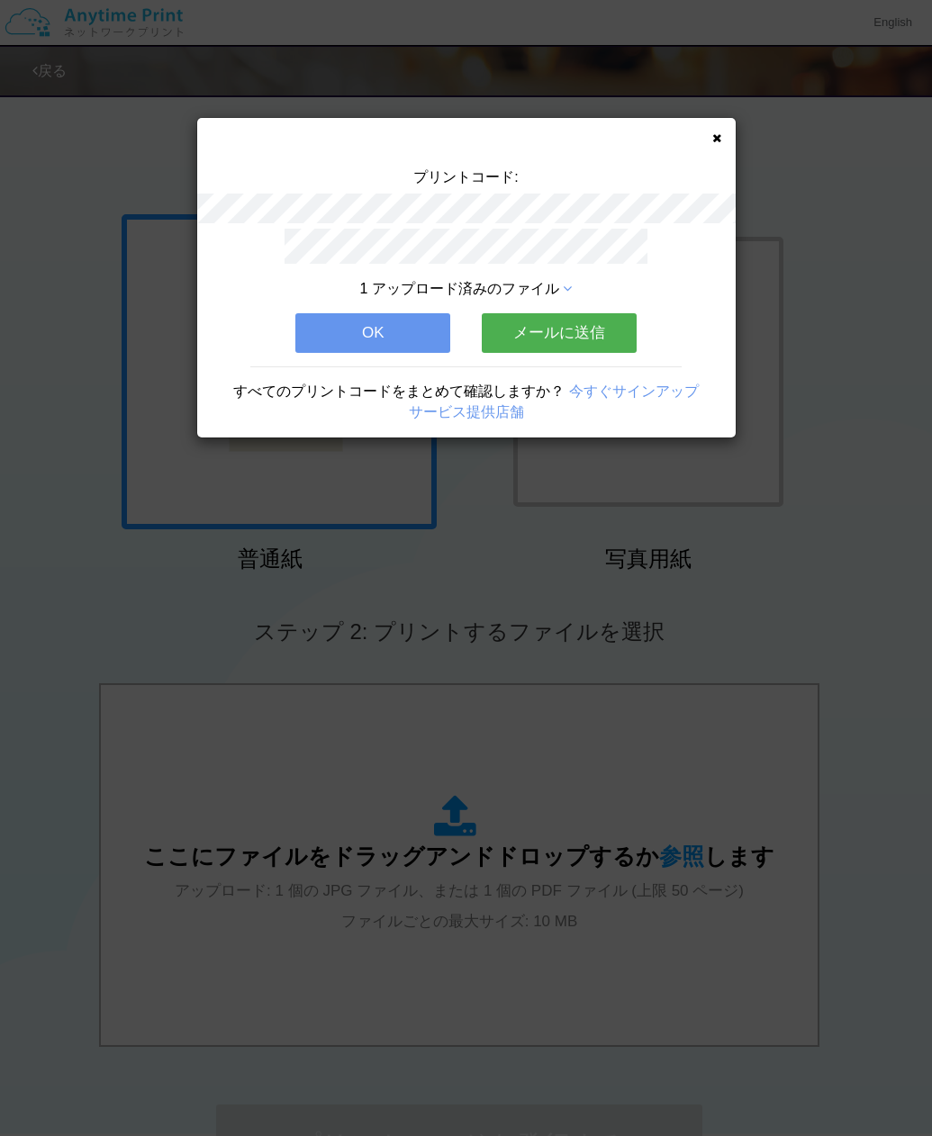
click at [401, 320] on button "OK" at bounding box center [372, 333] width 155 height 40
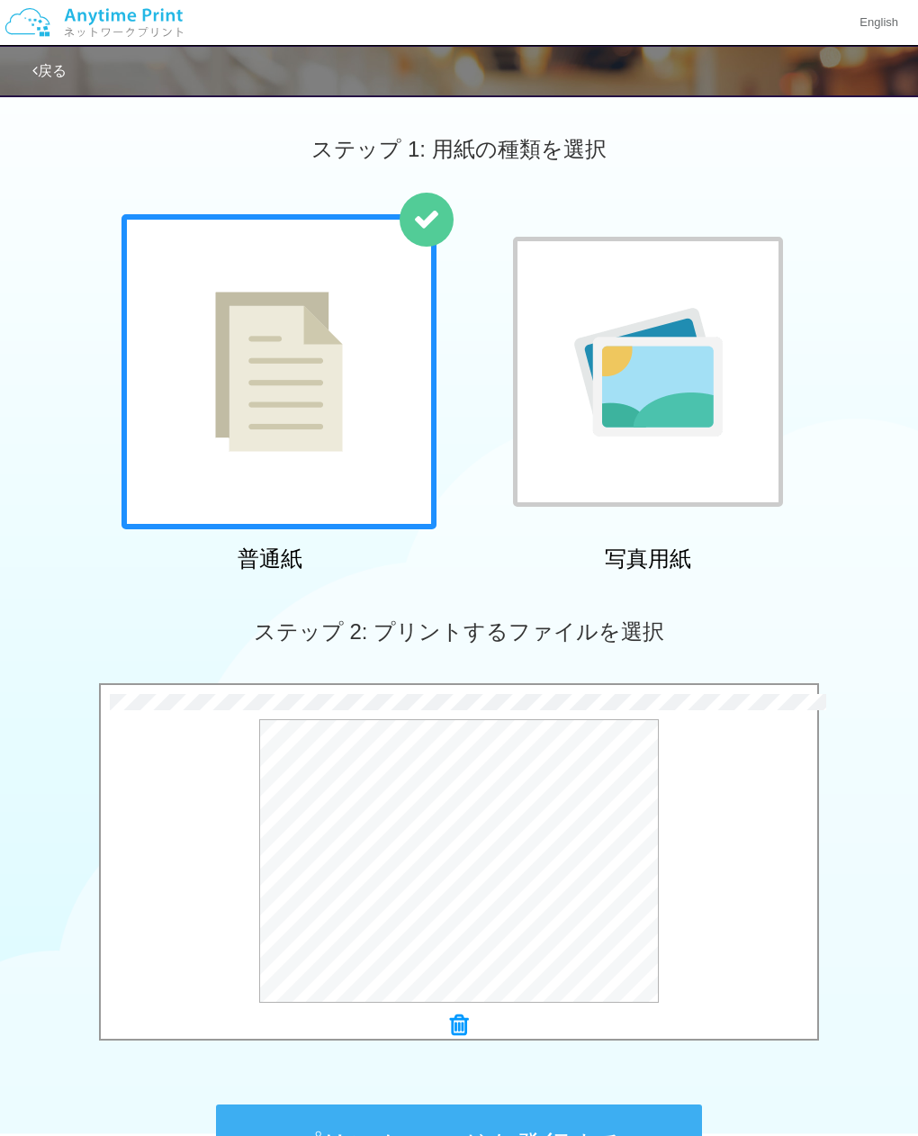
scroll to position [232, 0]
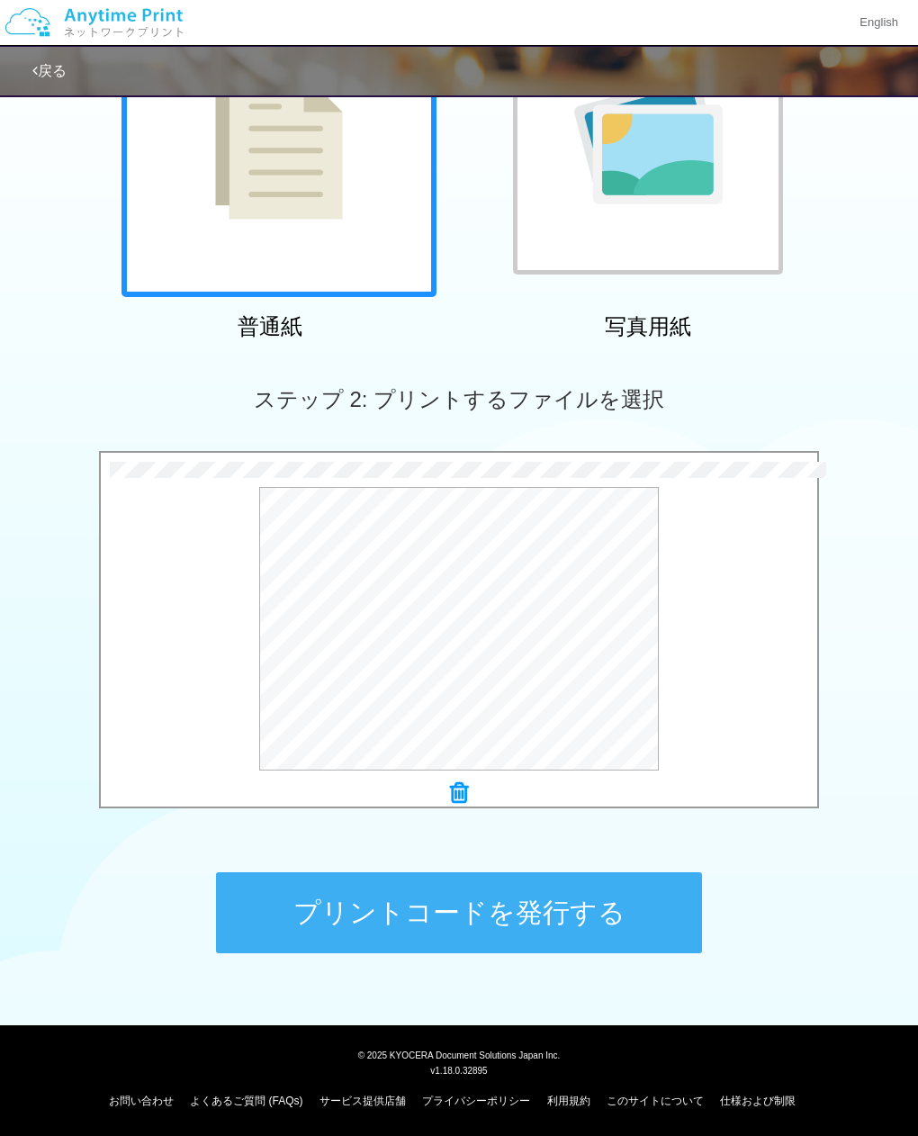
click at [453, 908] on button "プリントコードを発行する" at bounding box center [459, 912] width 486 height 81
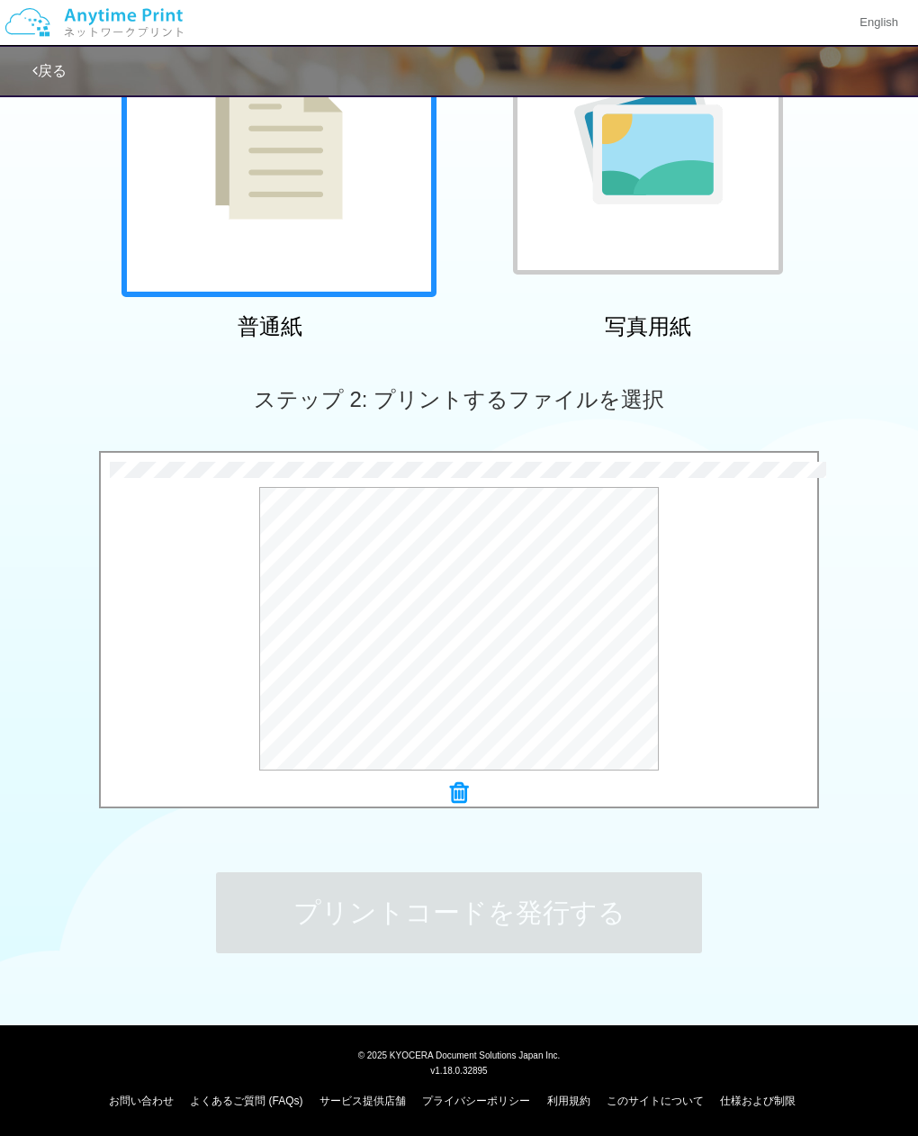
scroll to position [0, 0]
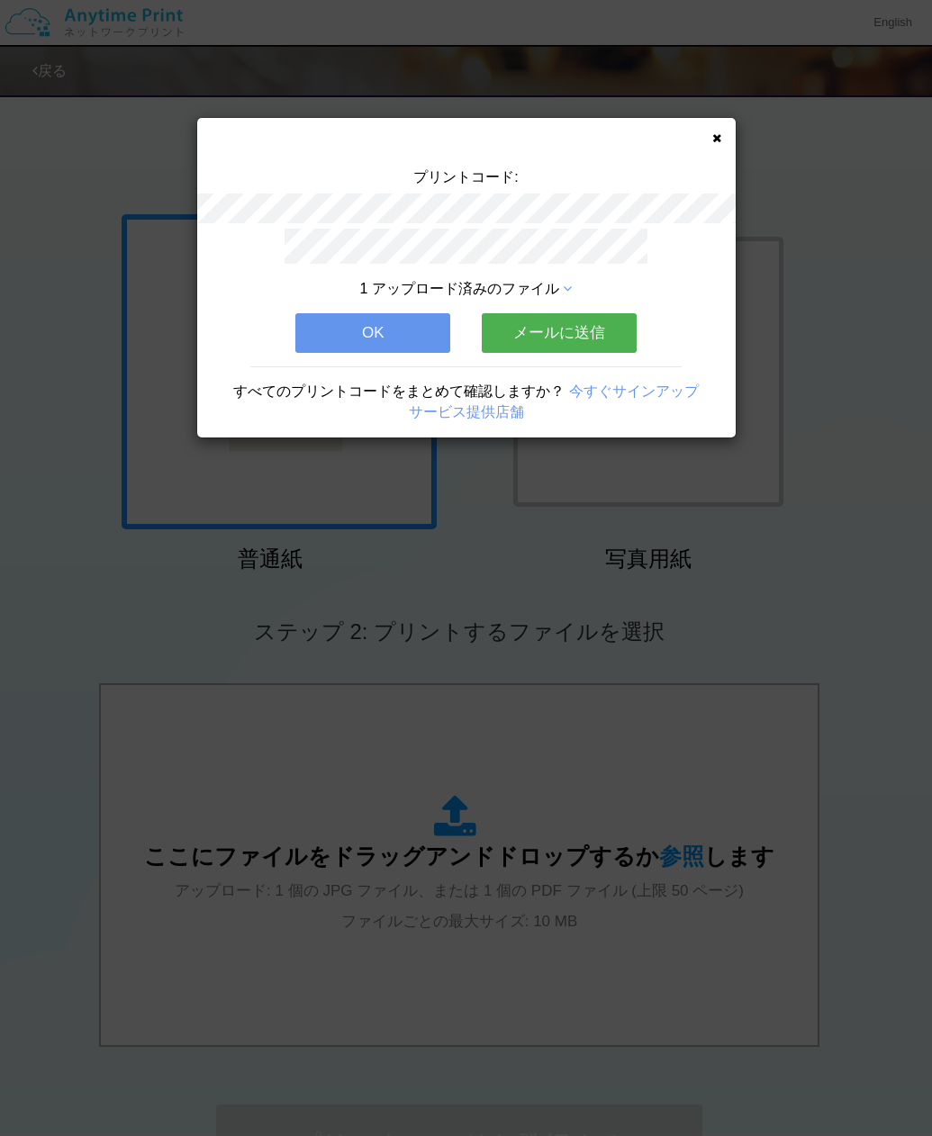
click at [379, 313] on button "OK" at bounding box center [372, 333] width 155 height 40
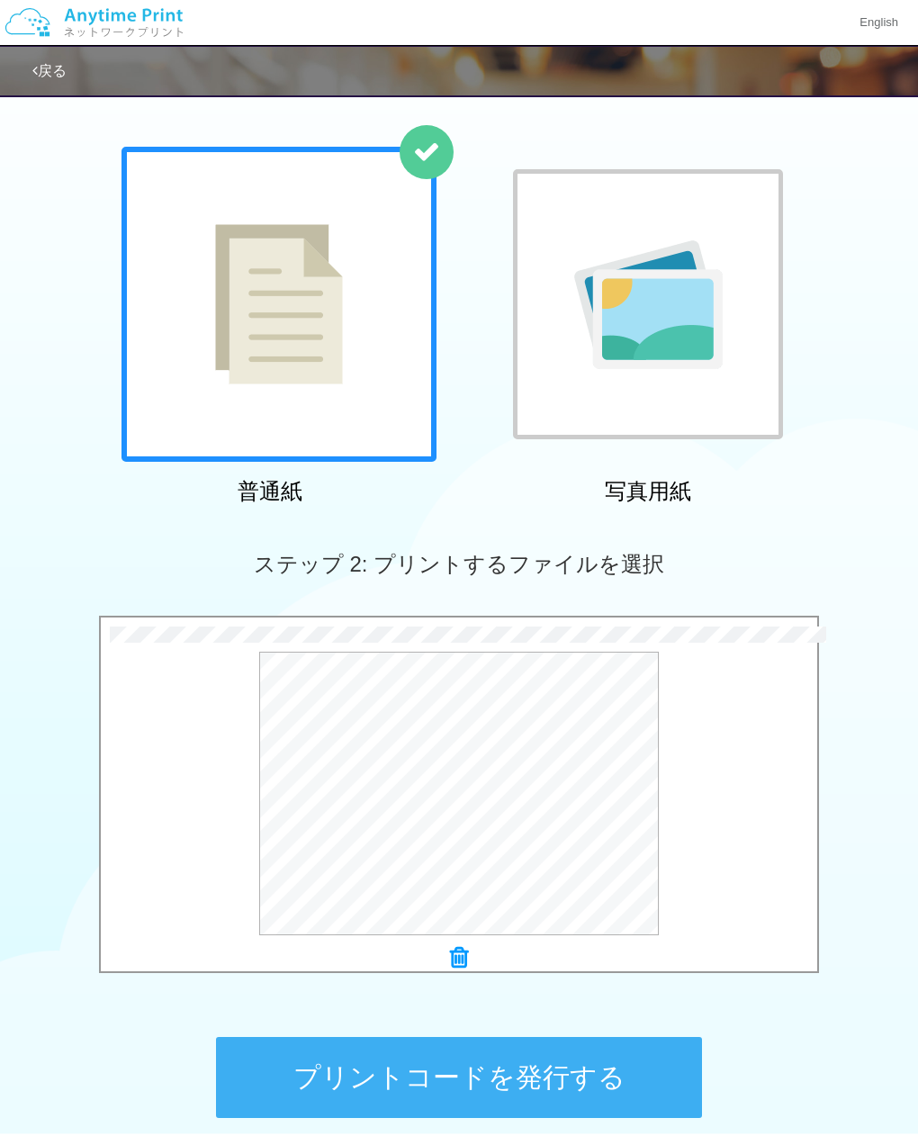
scroll to position [232, 0]
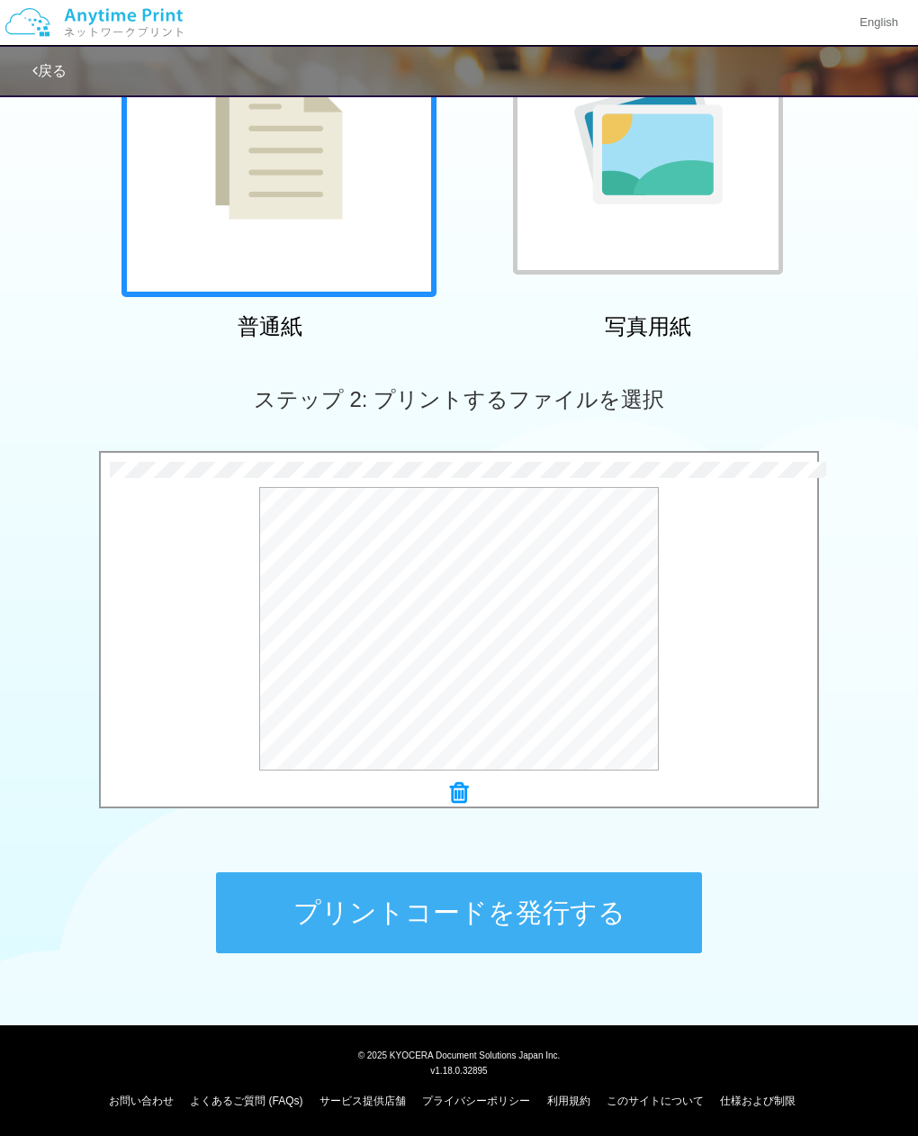
click at [510, 911] on button "プリントコードを発行する" at bounding box center [459, 912] width 486 height 81
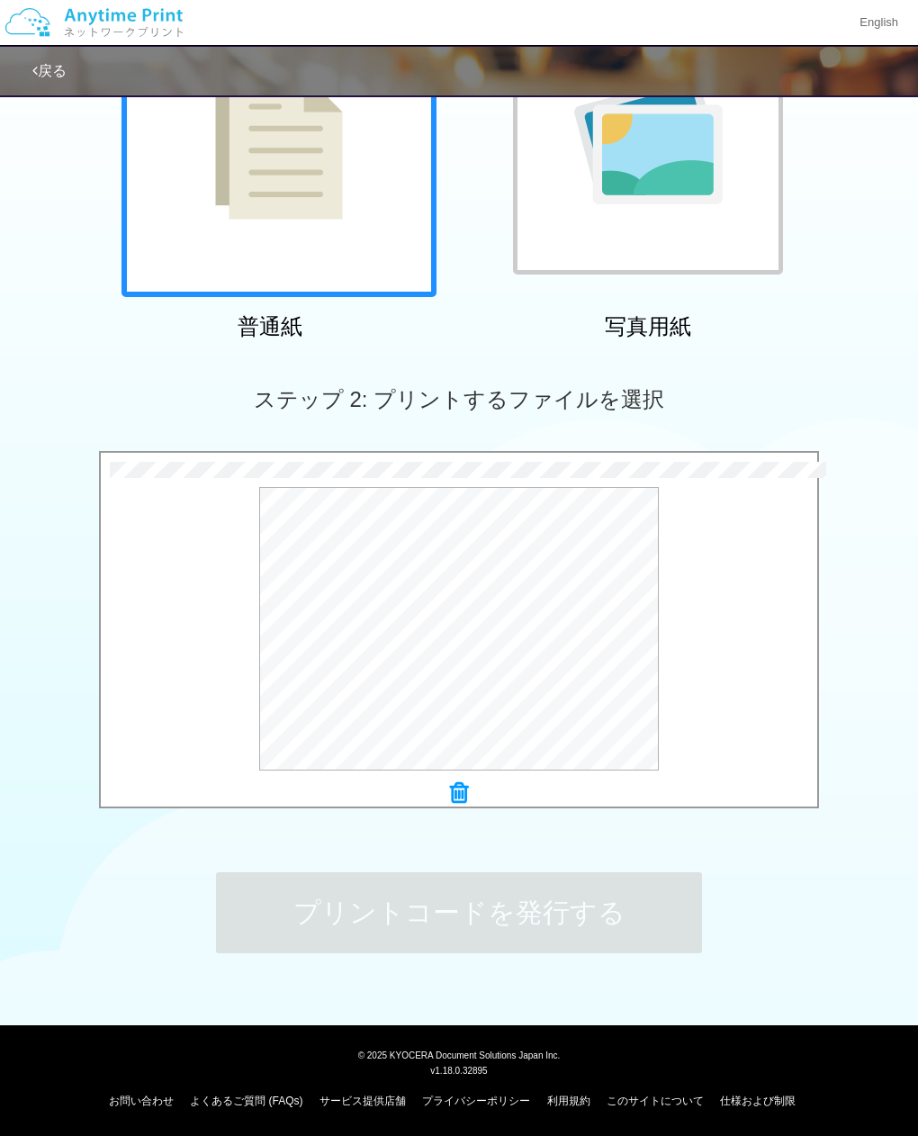
scroll to position [0, 0]
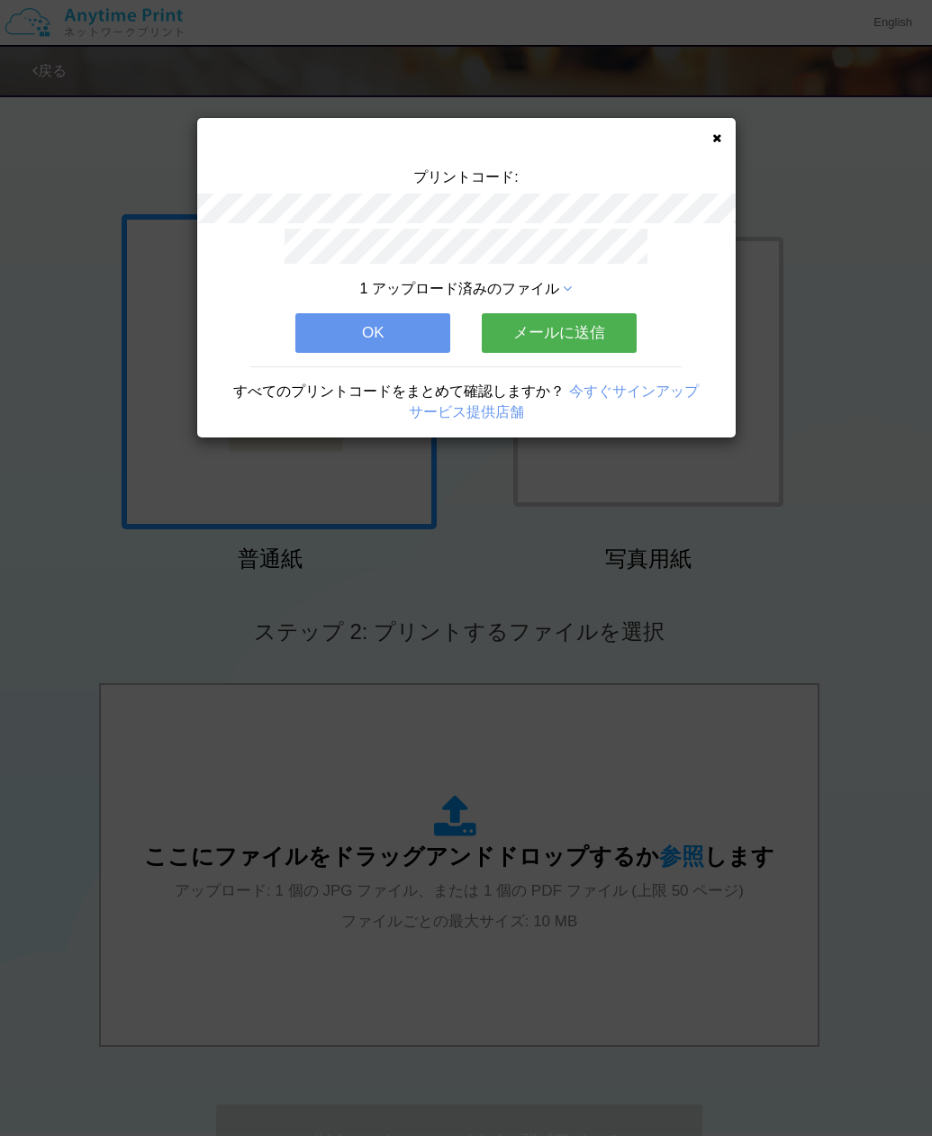
click at [428, 324] on button "OK" at bounding box center [372, 333] width 155 height 40
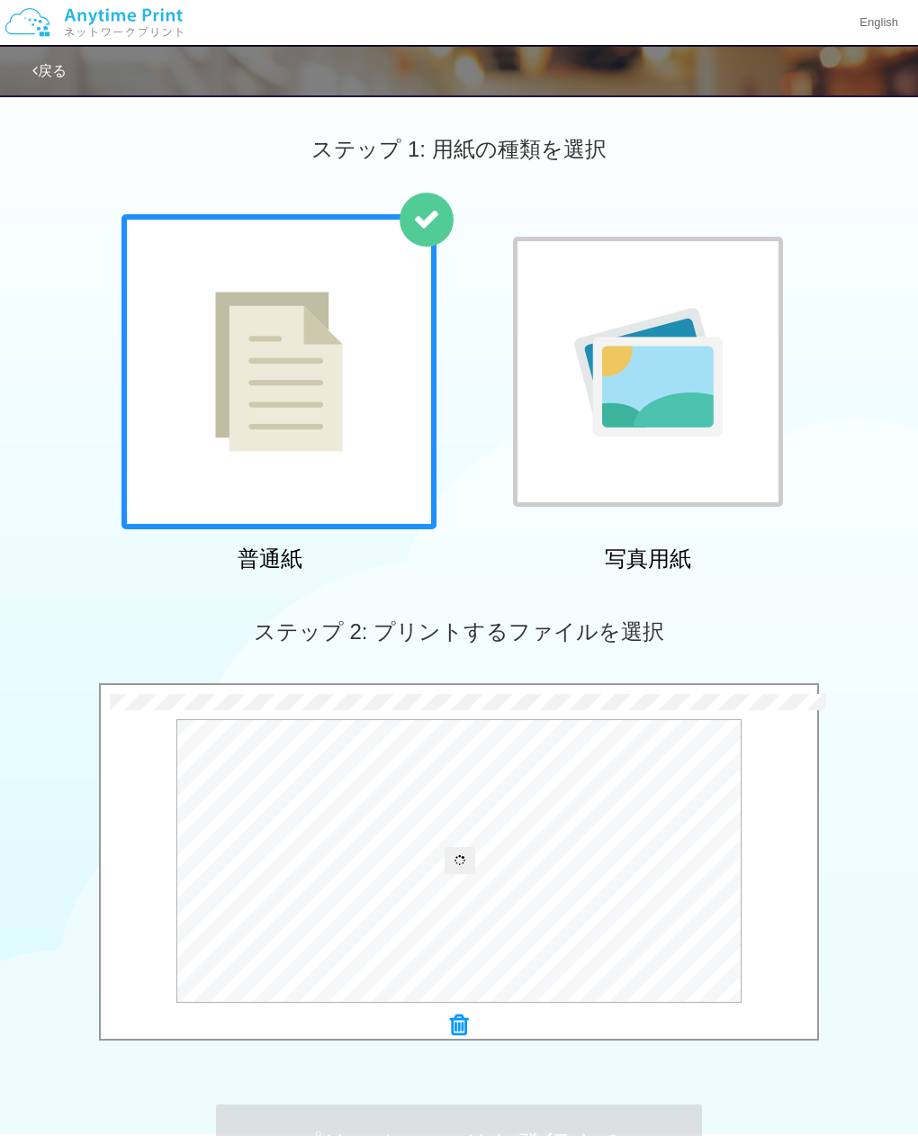
scroll to position [232, 0]
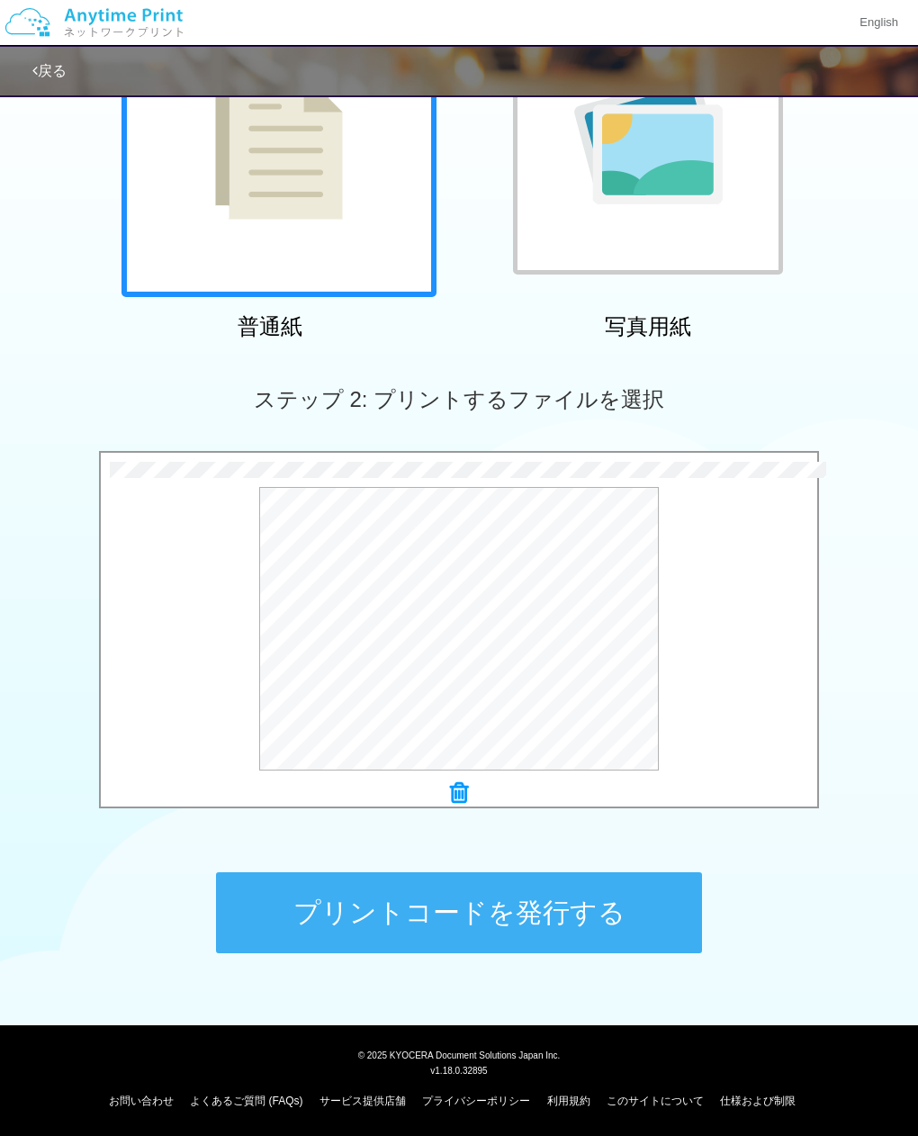
click at [536, 913] on button "プリントコードを発行する" at bounding box center [459, 912] width 486 height 81
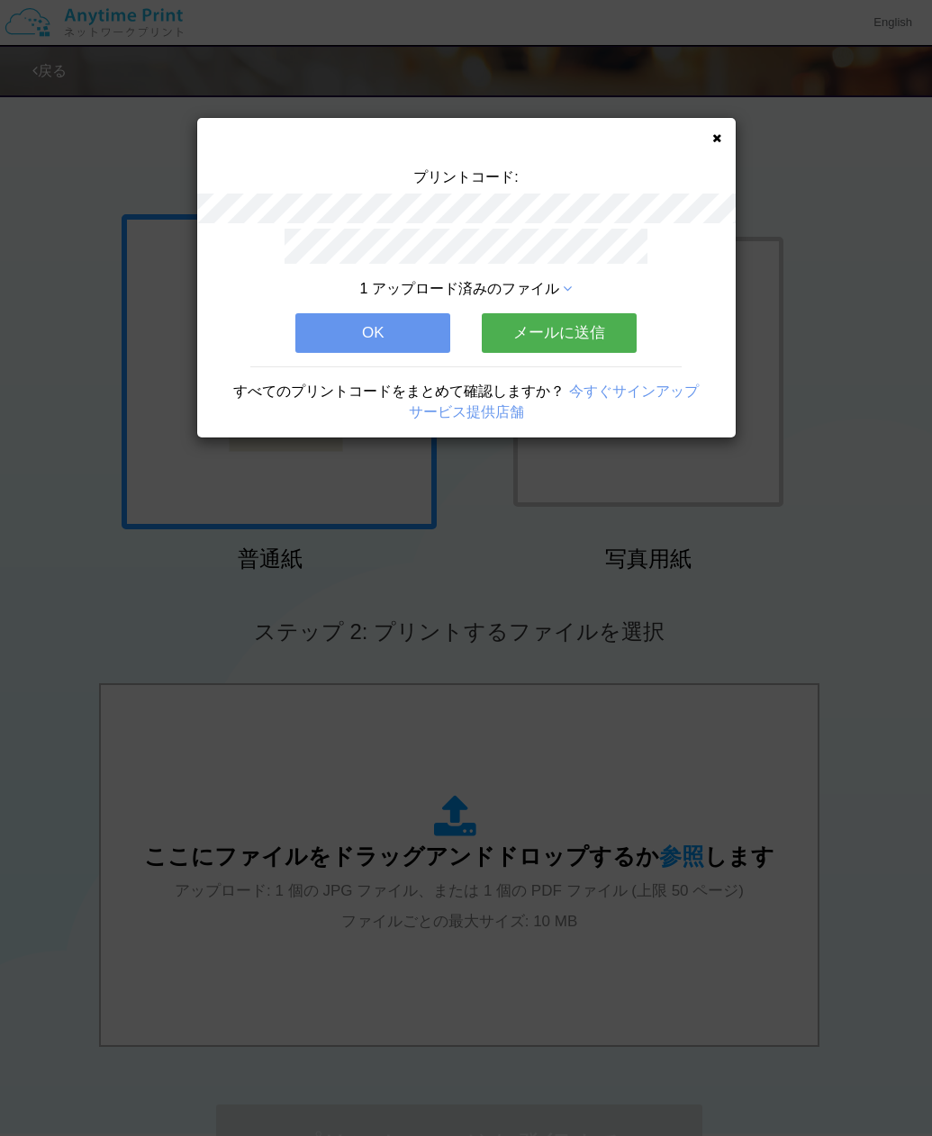
click at [399, 321] on button "OK" at bounding box center [372, 333] width 155 height 40
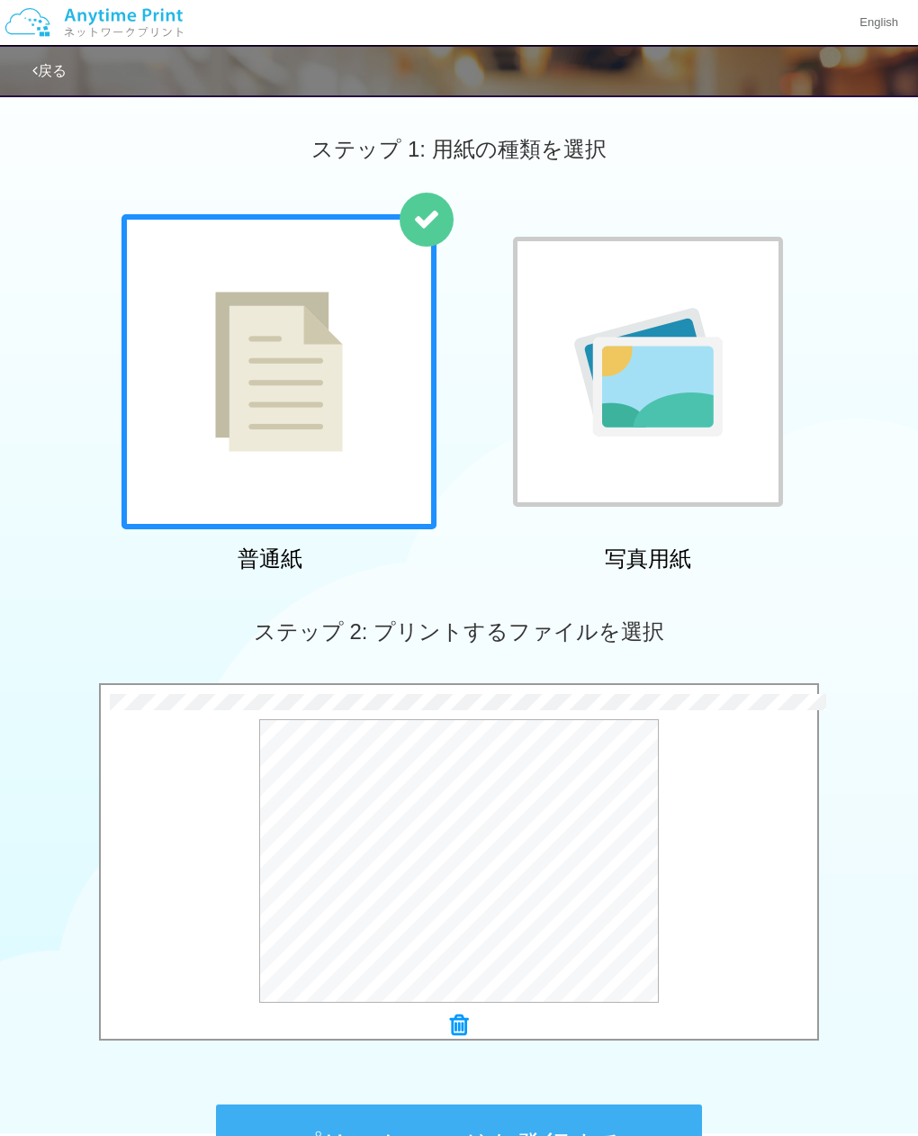
scroll to position [232, 0]
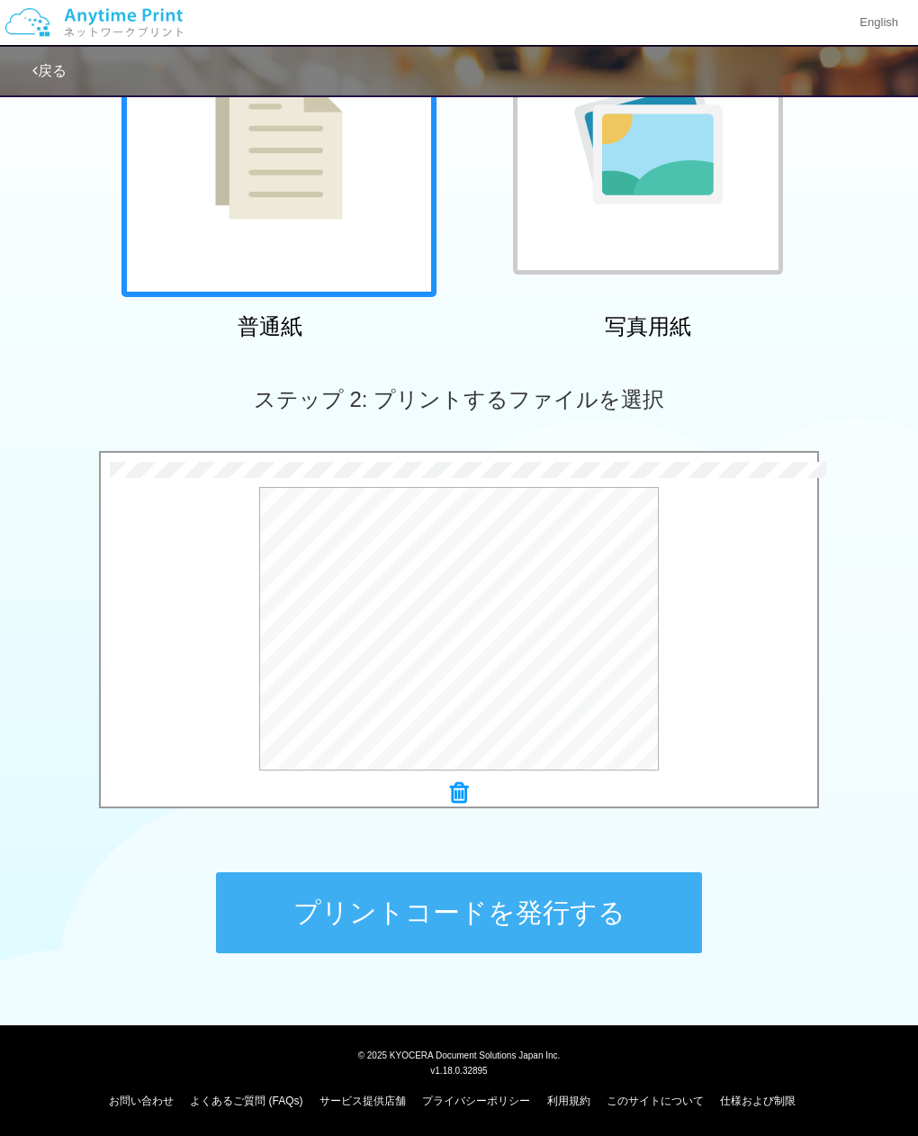
click at [600, 906] on button "プリントコードを発行する" at bounding box center [459, 912] width 486 height 81
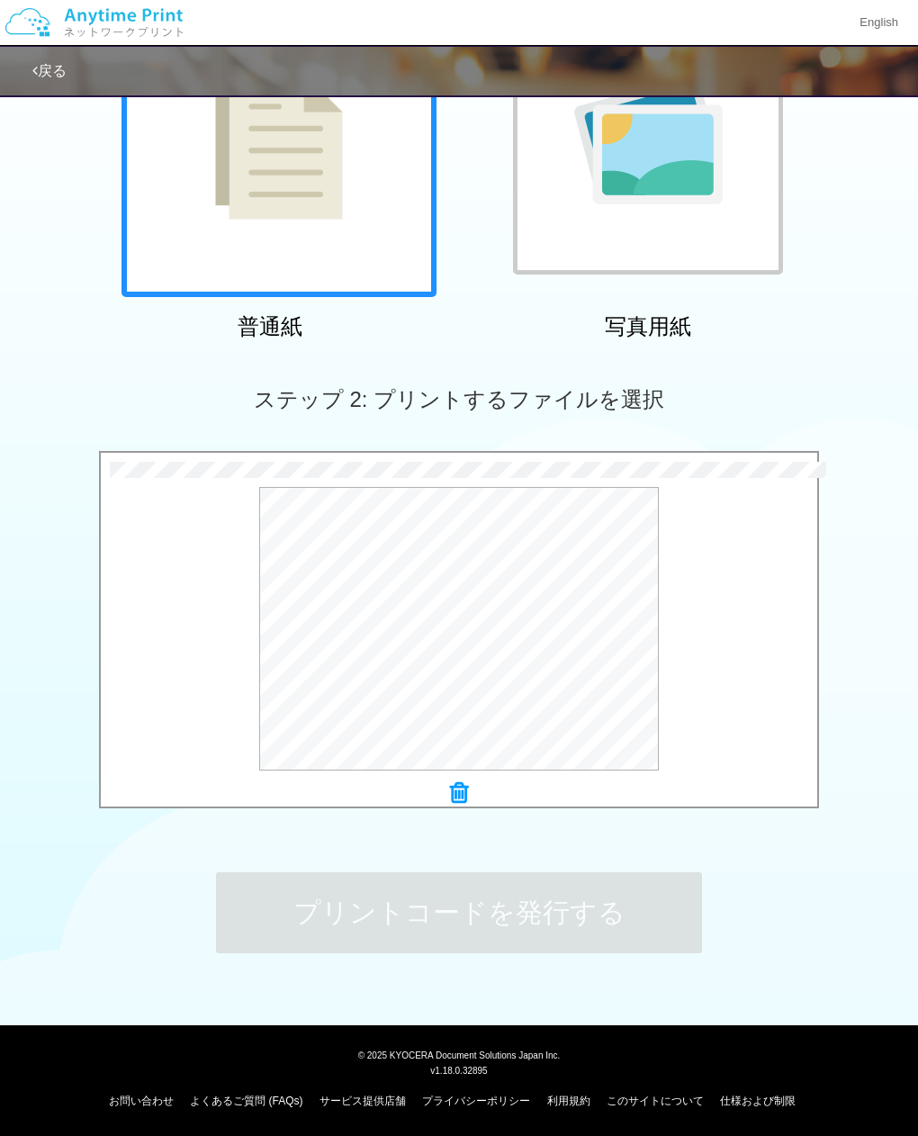
scroll to position [0, 0]
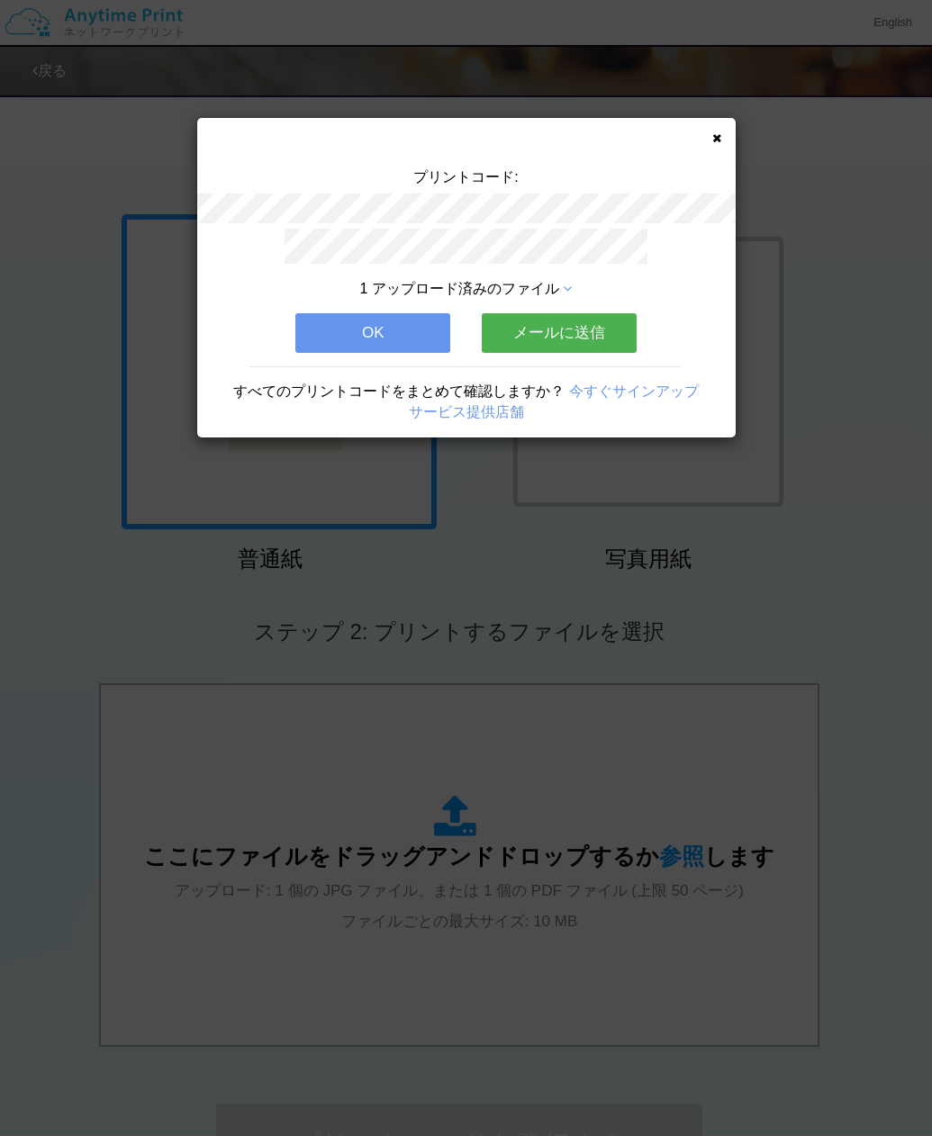
click at [409, 327] on button "OK" at bounding box center [372, 333] width 155 height 40
